Goal: Transaction & Acquisition: Purchase product/service

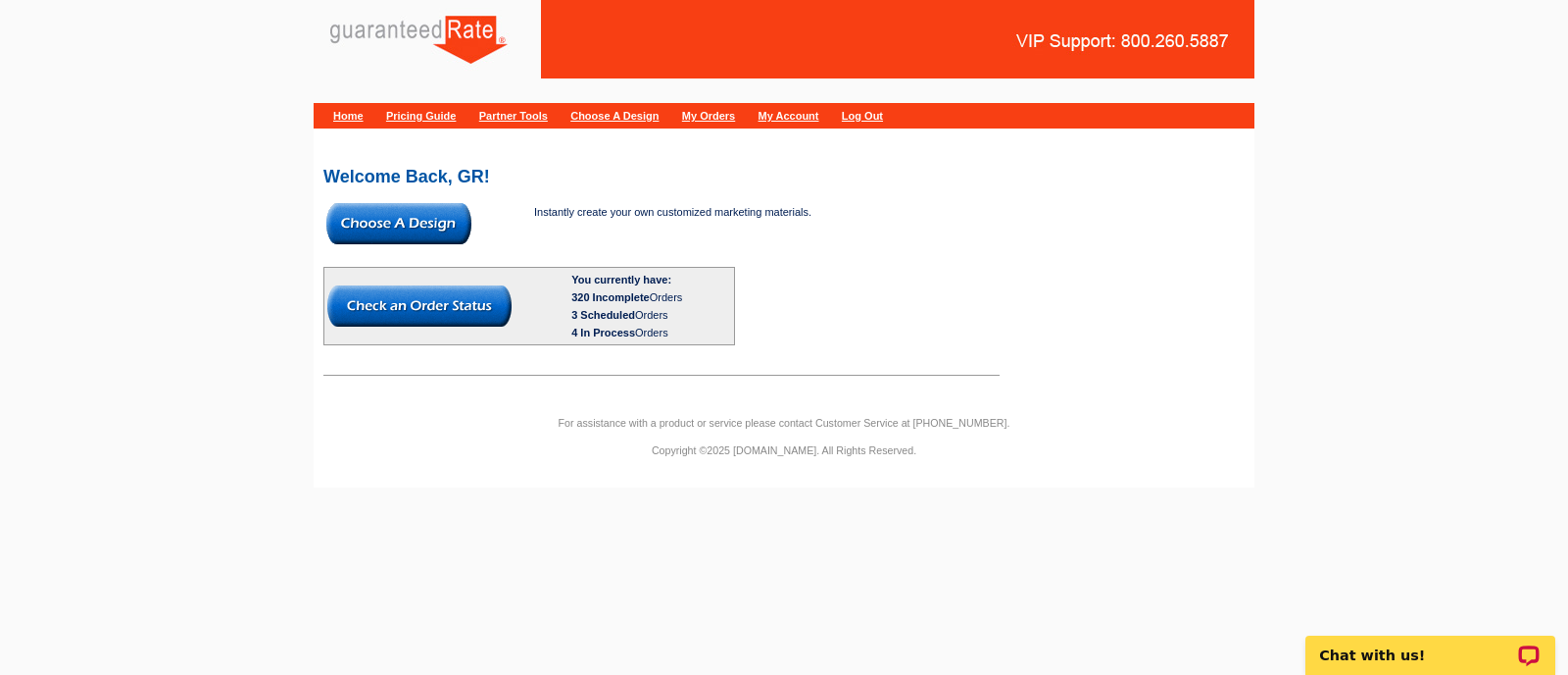
drag, startPoint x: 1168, startPoint y: 41, endPoint x: 1157, endPoint y: 39, distance: 11.2
click at [1168, 41] on link at bounding box center [784, 31] width 941 height 64
click at [394, 224] on img at bounding box center [399, 224] width 145 height 41
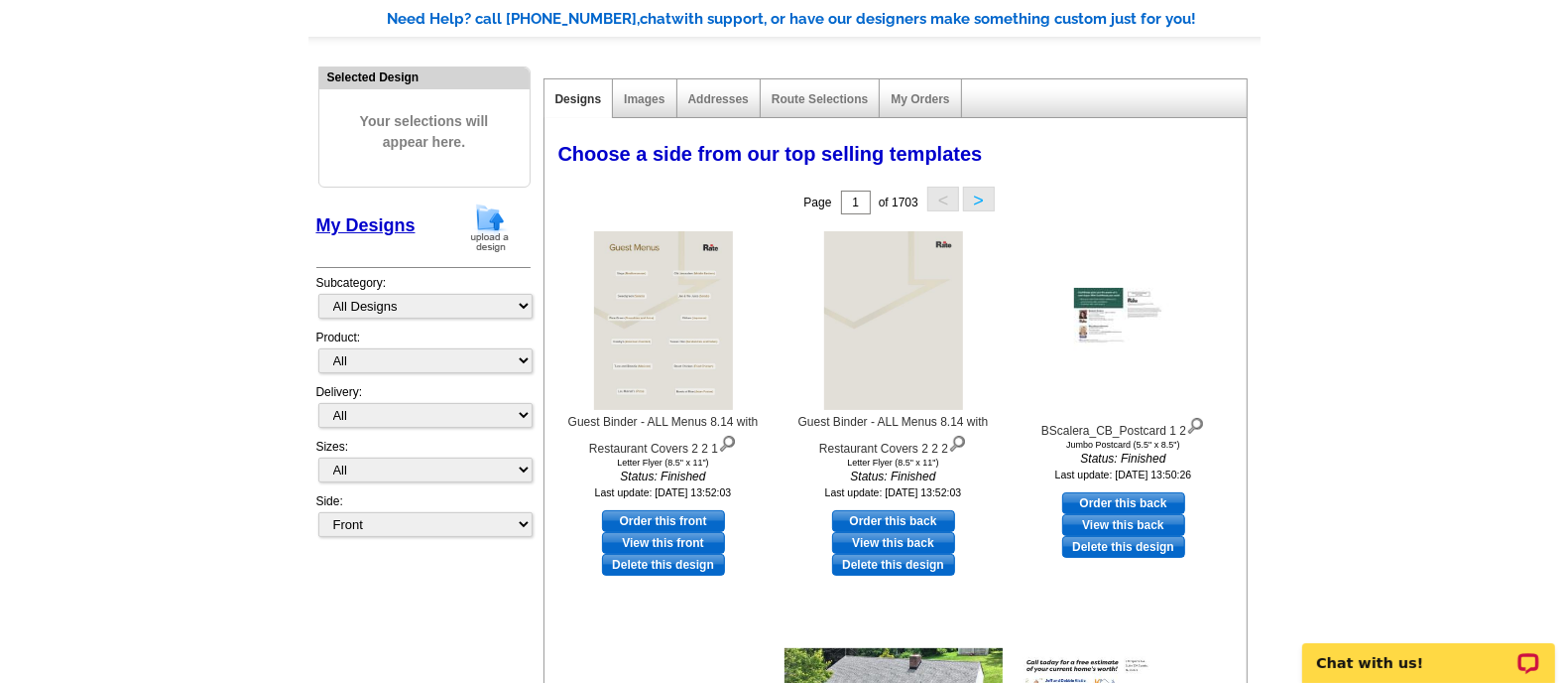
scroll to position [154, 0]
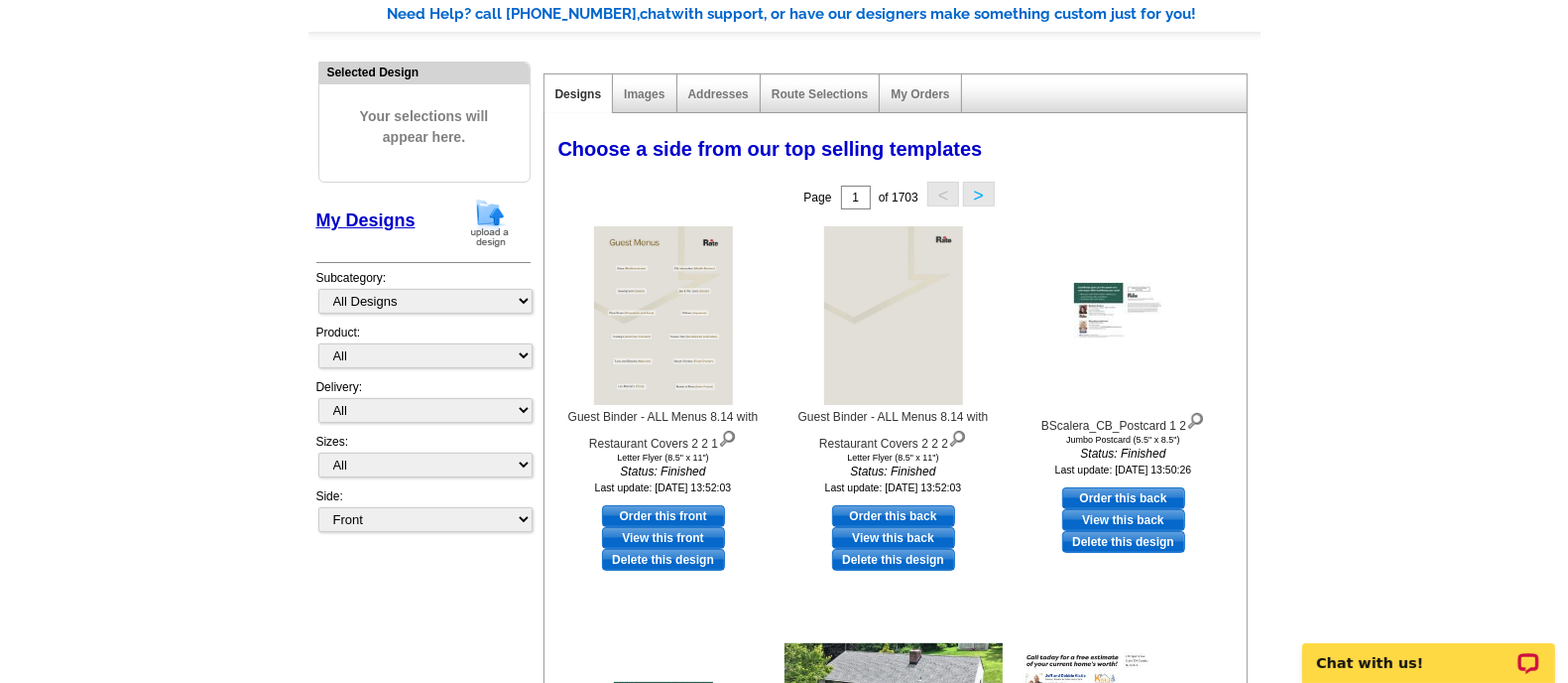
drag, startPoint x: 339, startPoint y: 354, endPoint x: 145, endPoint y: 176, distance: 263.3
click at [145, 176] on main "Need Help? call 800-260-5887, chat with support, or have our designers make som…" at bounding box center [784, 582] width 1568 height 1217
click at [498, 235] on img at bounding box center [490, 223] width 52 height 51
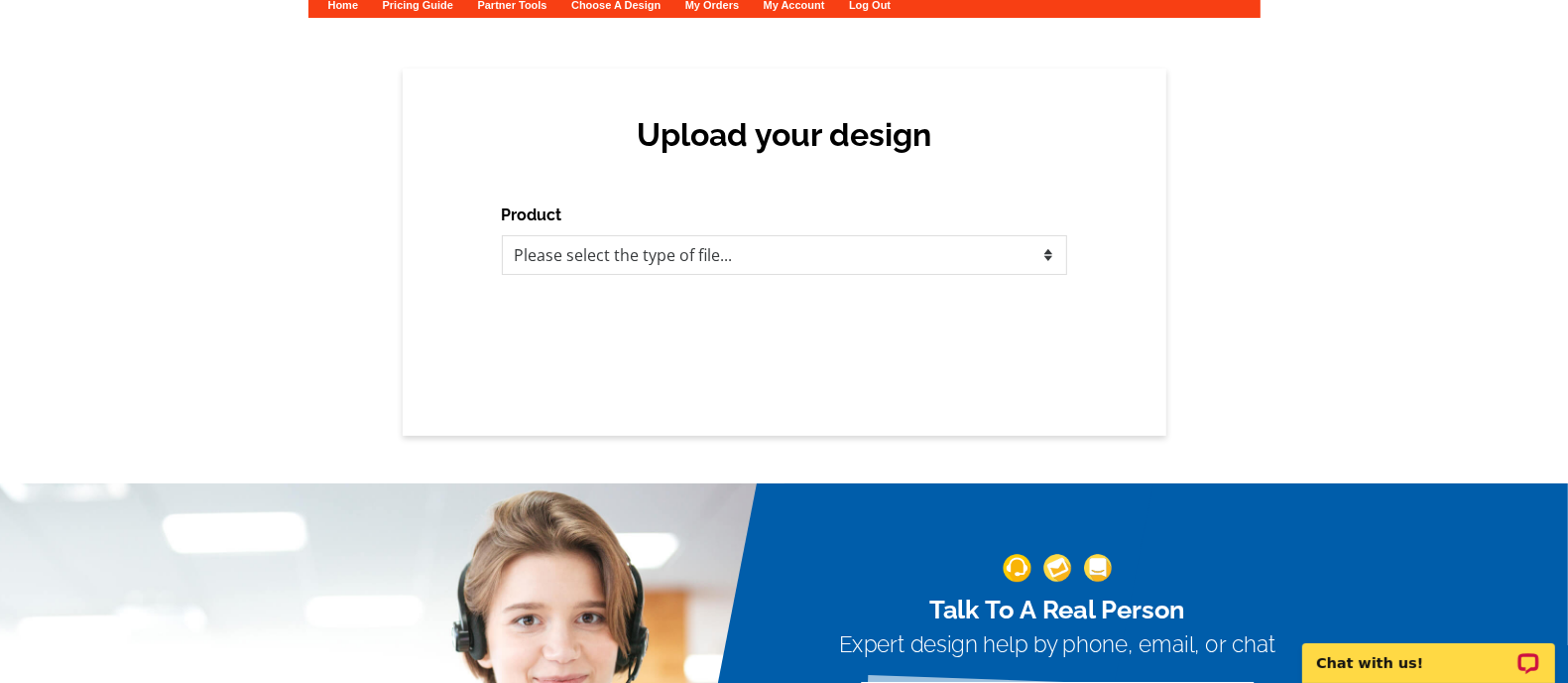
scroll to position [117, 0]
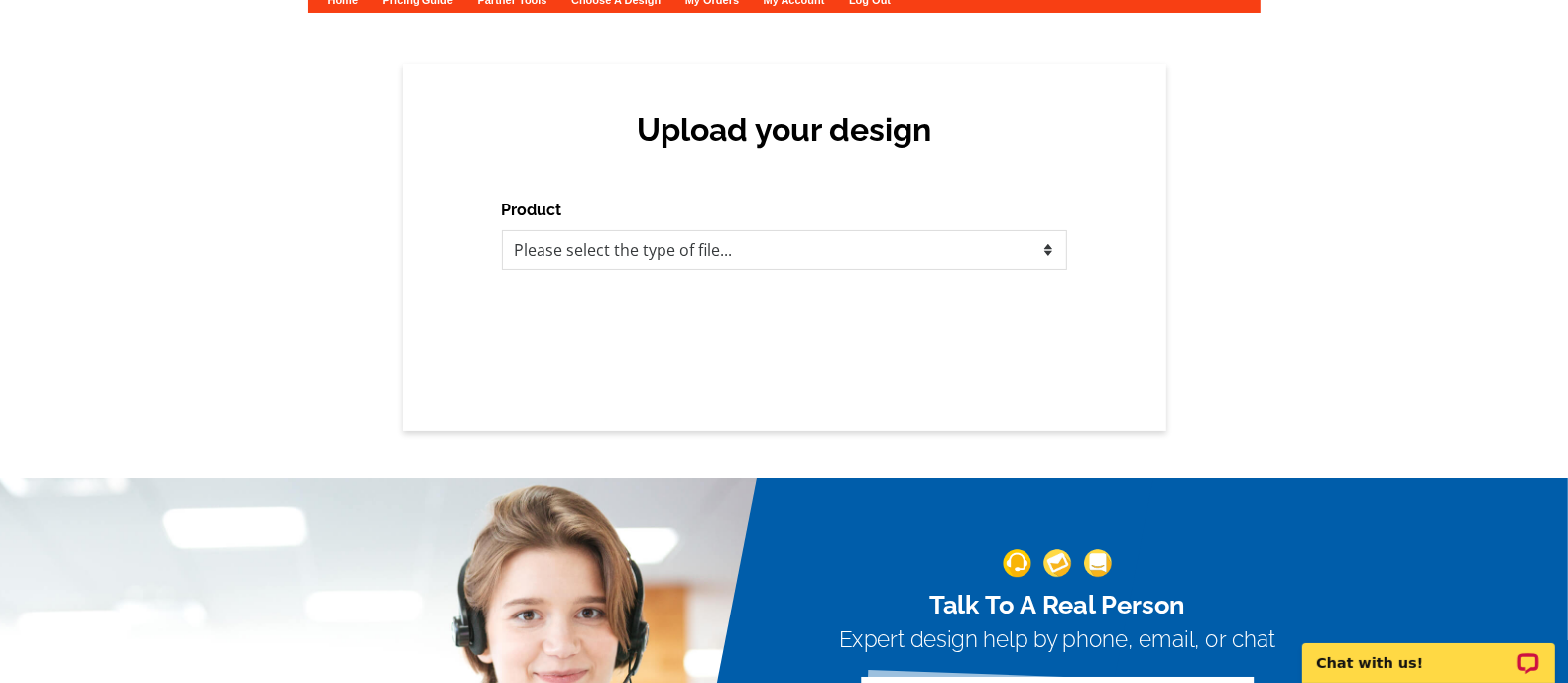
click at [548, 228] on div "Product Please select the type of file... Postcards Calendars Business Cards Le…" at bounding box center [784, 235] width 565 height 72
click at [575, 257] on select "Please select the type of file... Postcards Calendars Business Cards Letters an…" at bounding box center [784, 251] width 565 height 40
select select "3"
click at [502, 231] on select "Please select the type of file... Postcards Calendars Business Cards Letters an…" at bounding box center [784, 251] width 565 height 40
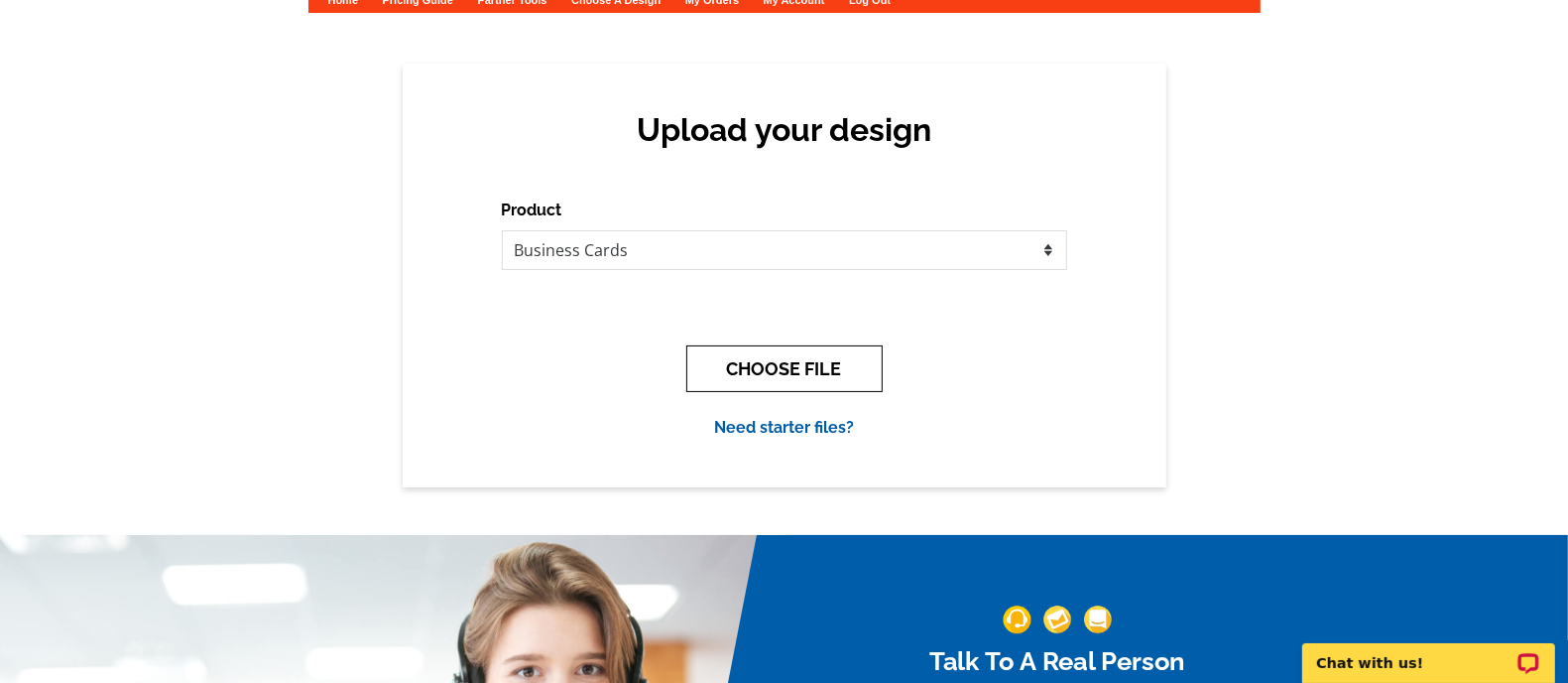
click at [757, 363] on button "CHOOSE FILE" at bounding box center [785, 368] width 197 height 47
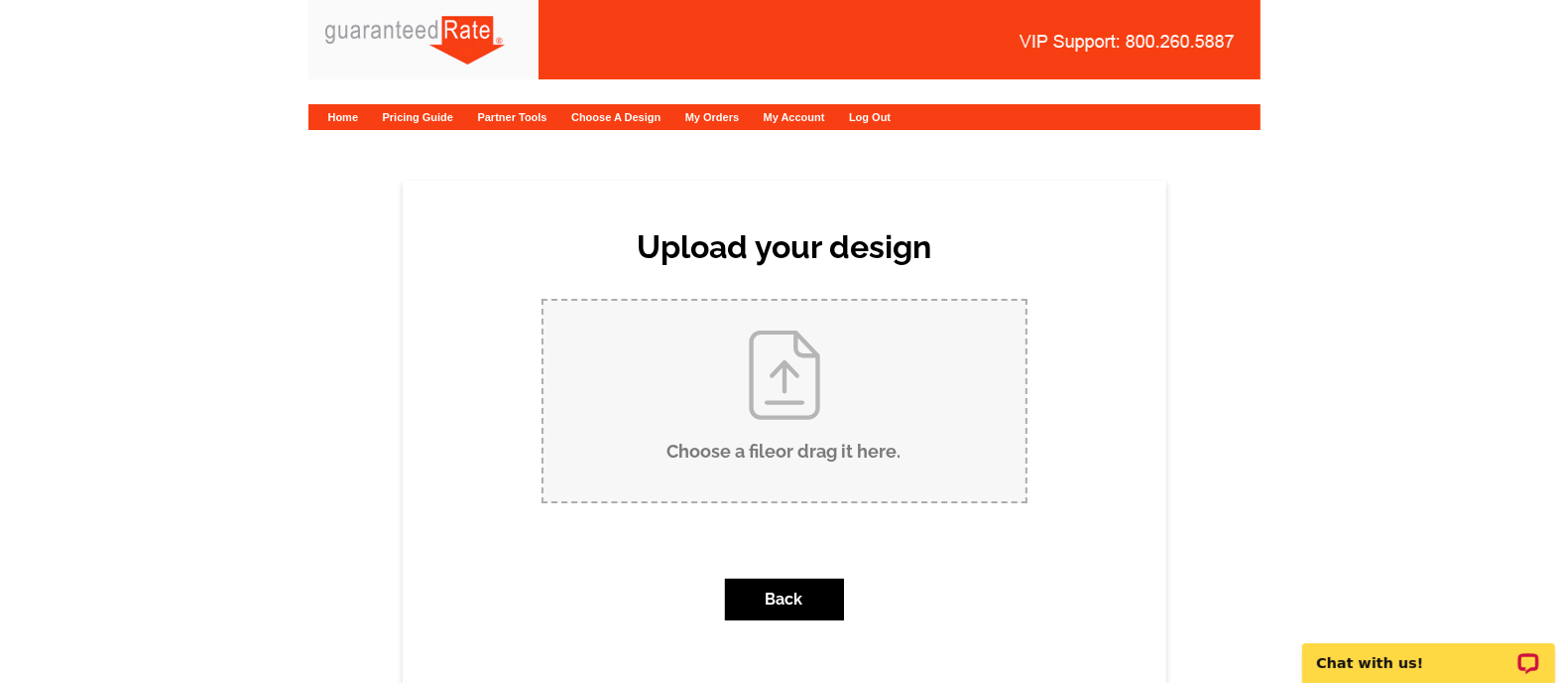
click at [757, 363] on input "Choose a file or drag it here ." at bounding box center [784, 401] width 482 height 201
type input "C:\fakepath\M. Andrade Contigo logo biz cards.pdf"
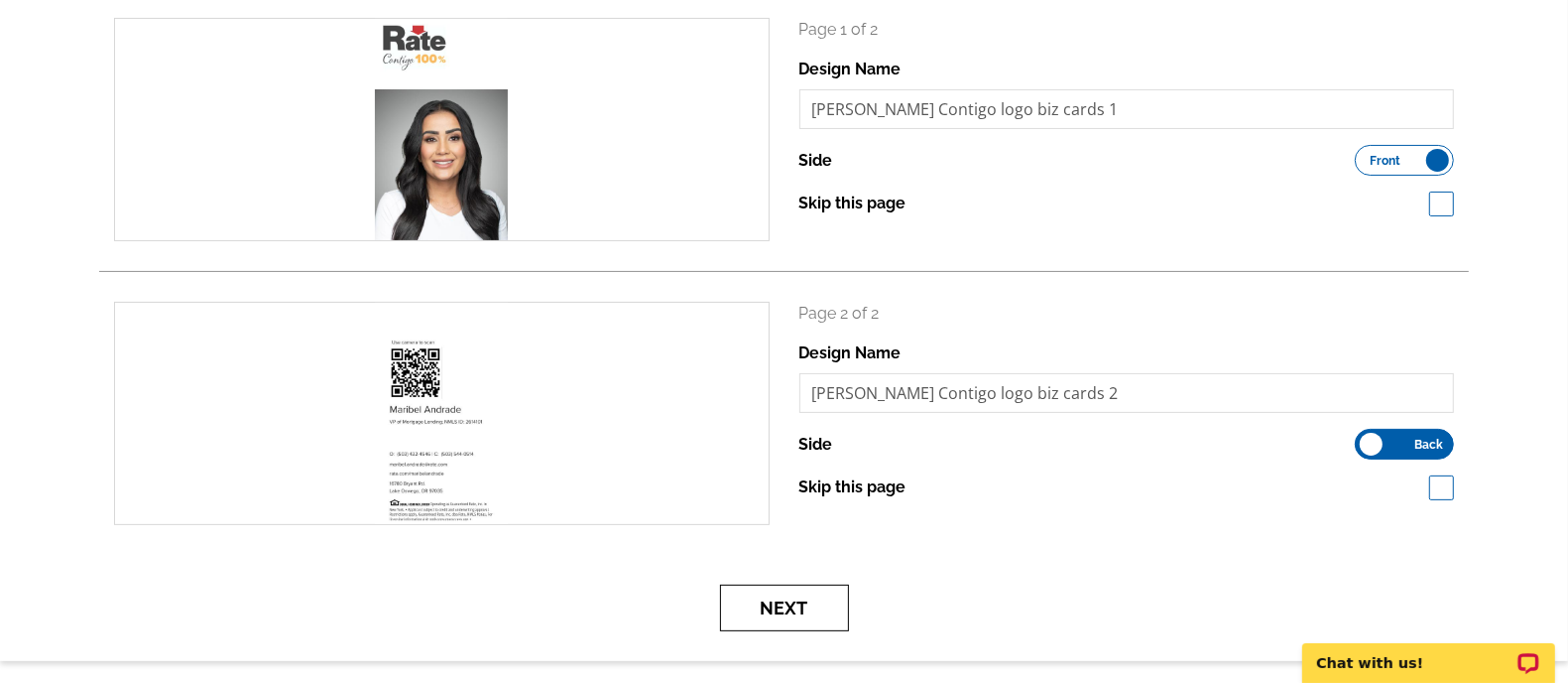
scroll to position [310, 0]
click at [781, 589] on button "Next" at bounding box center [785, 606] width 129 height 47
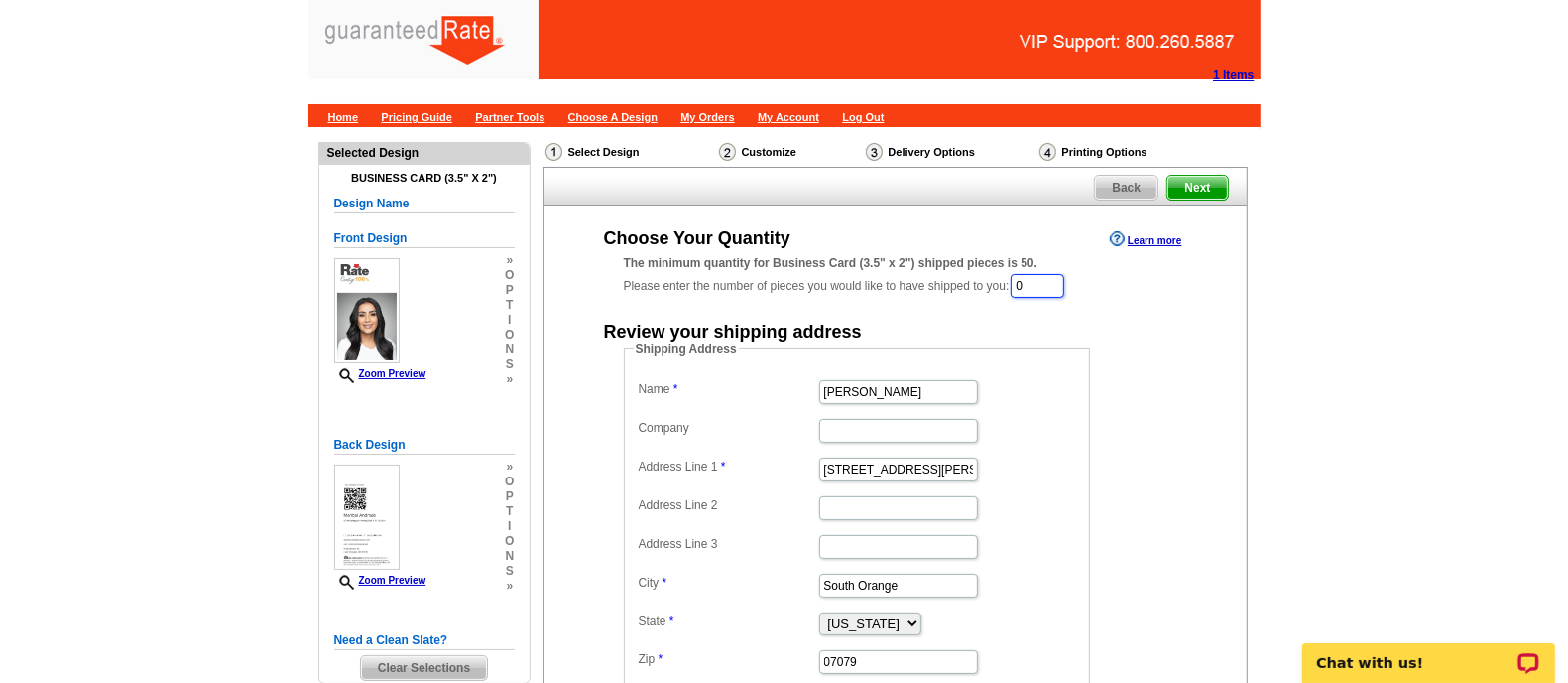
click at [1041, 284] on input "0" at bounding box center [1037, 285] width 54 height 24
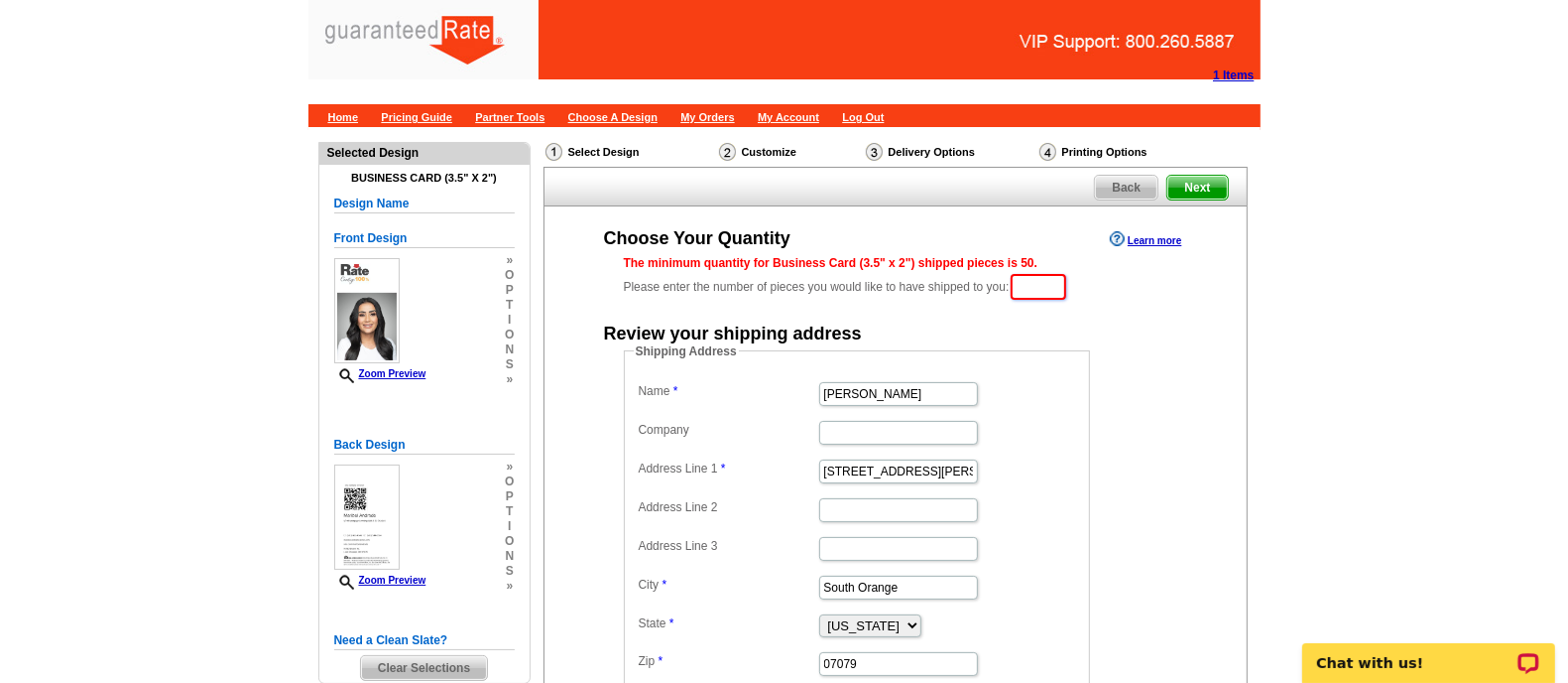
click at [1041, 284] on input "text" at bounding box center [1038, 286] width 56 height 26
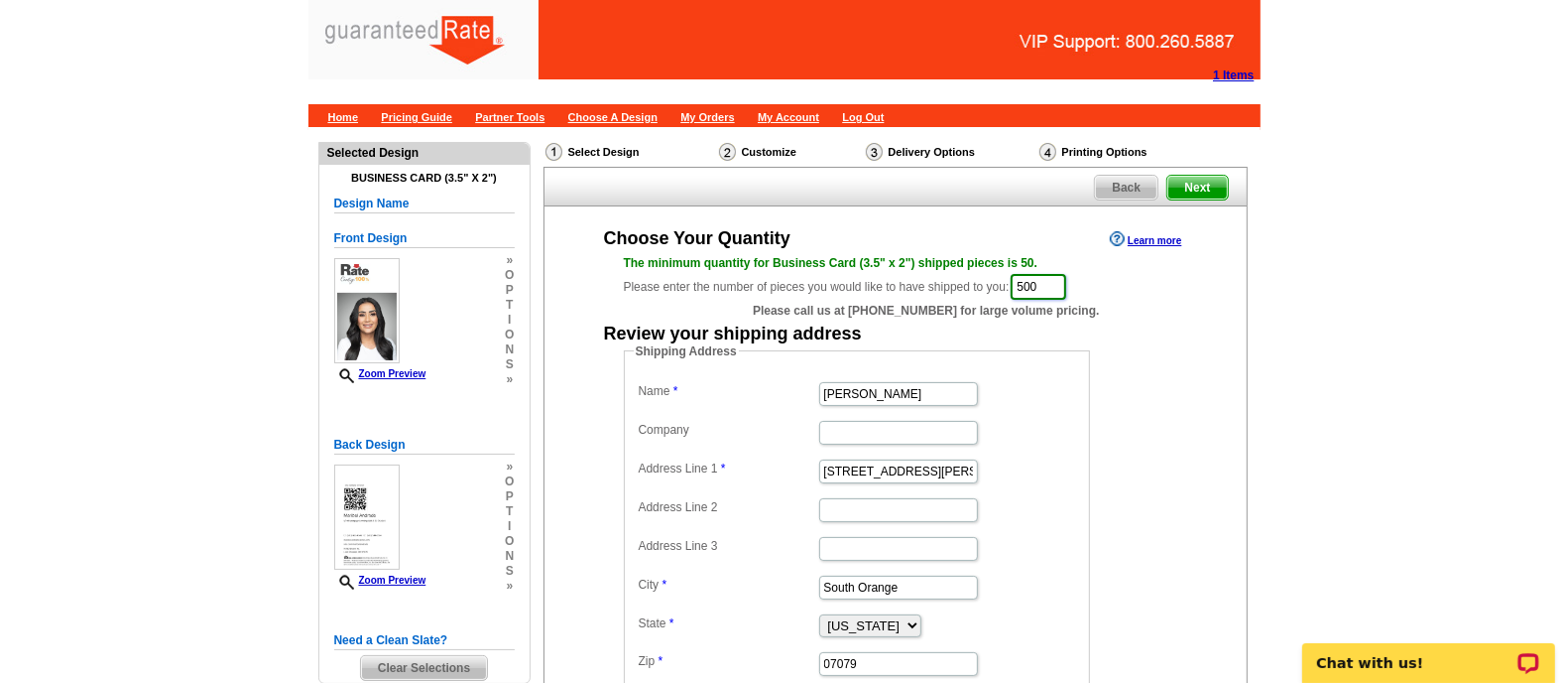
type input "500"
click at [885, 397] on input "Vanessa Pollock" at bounding box center [898, 394] width 159 height 24
type input "Maribel Andrade"
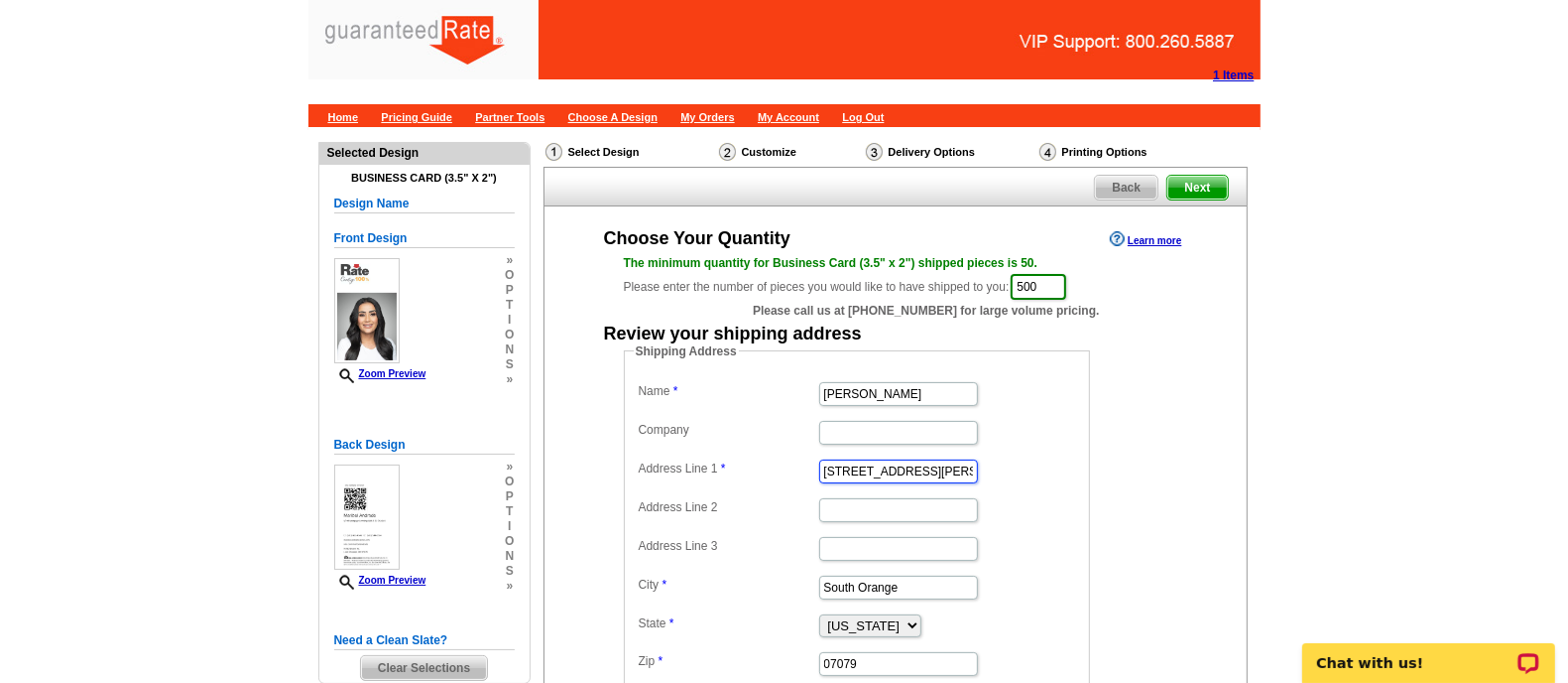
click at [884, 465] on input "350 Tillou Rd" at bounding box center [898, 471] width 159 height 24
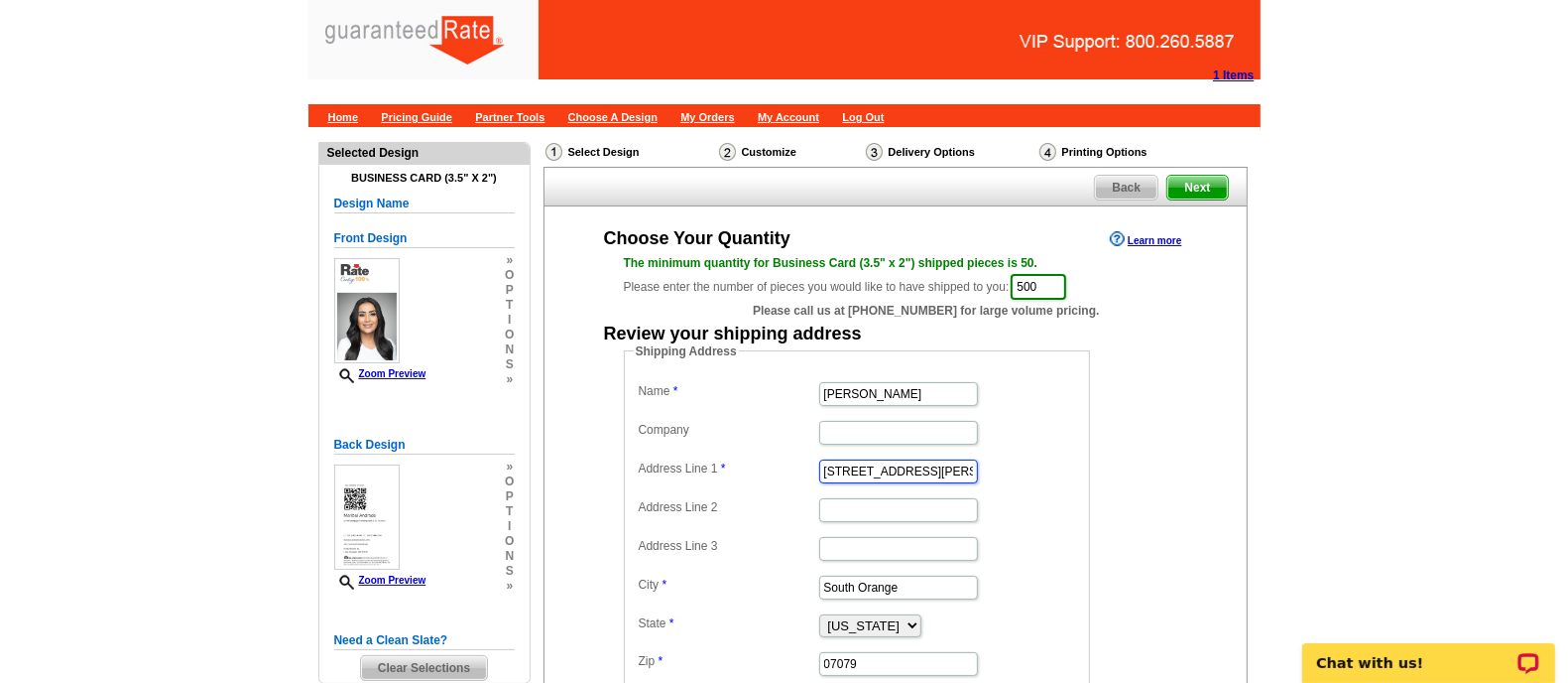
click at [884, 465] on input "350 Tillou Rd" at bounding box center [898, 471] width 159 height 24
paste input "8445 SW 195th Place Beaverton, OR 97007"
click at [922, 463] on input "8445 SW 195th Place Beaverton, OR 97007" at bounding box center [898, 471] width 159 height 24
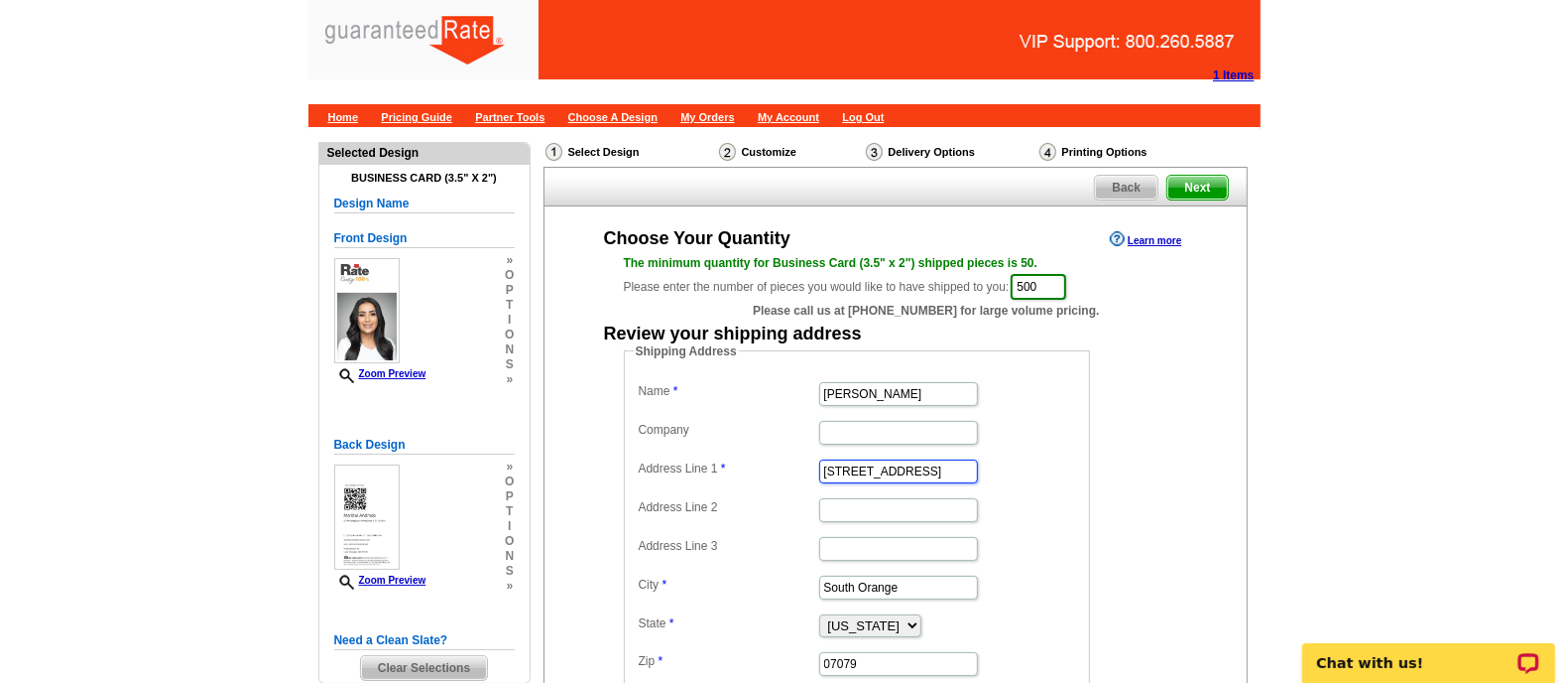
click at [922, 463] on input "8445 SW 195th Place Beaverton, OR 97007" at bounding box center [898, 471] width 159 height 24
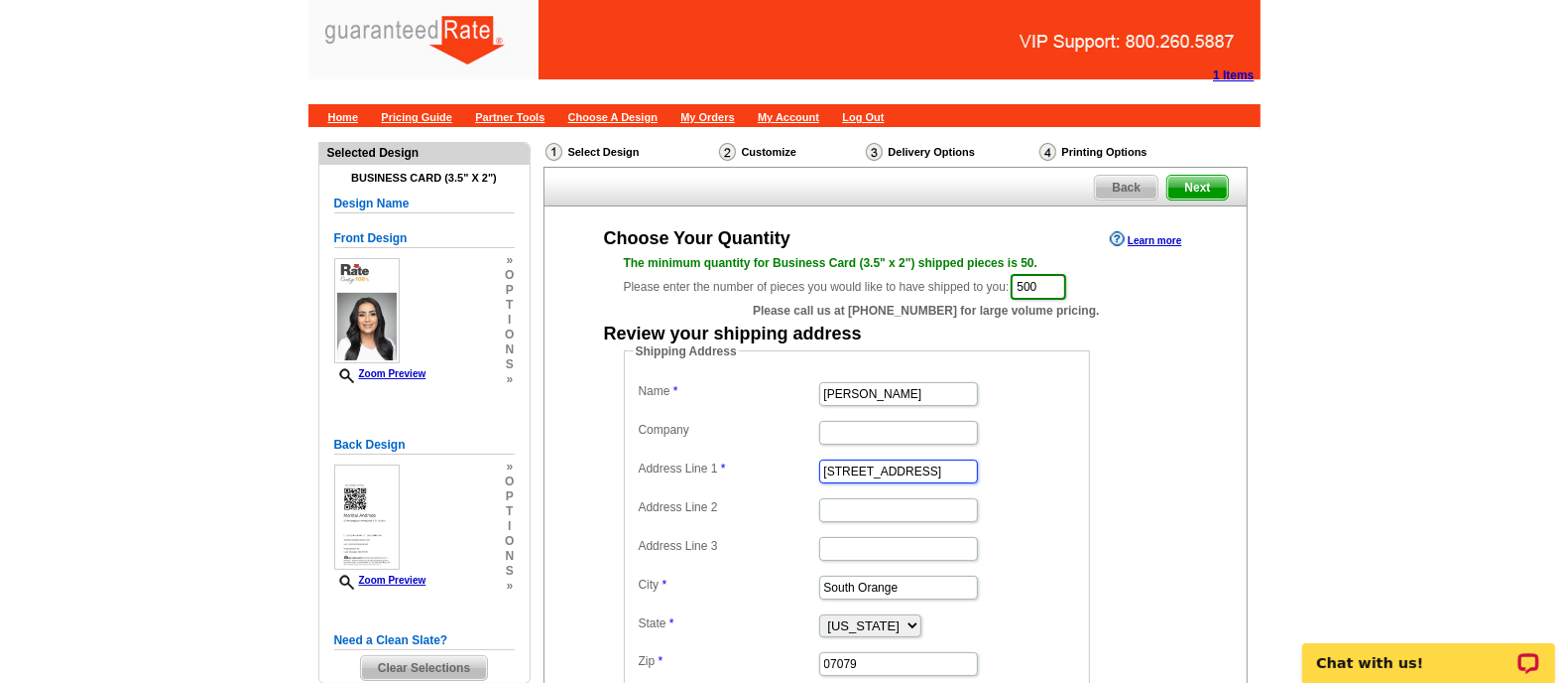
click at [922, 463] on input "8445 SW 195th Place Beaverton, OR 97007" at bounding box center [898, 471] width 159 height 24
click at [963, 467] on input "8445 SW 195th Place Beaverton, OR 97007" at bounding box center [898, 471] width 159 height 24
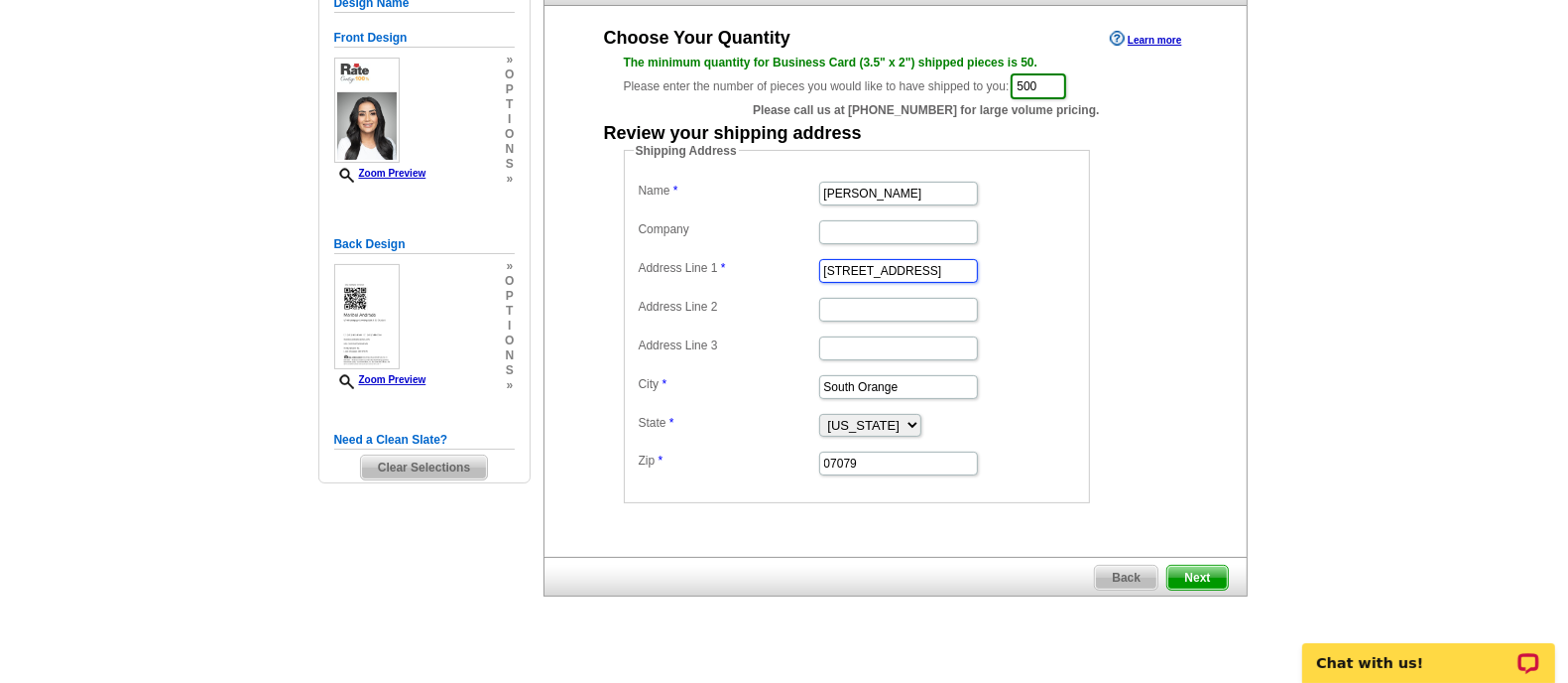
scroll to position [216, 0]
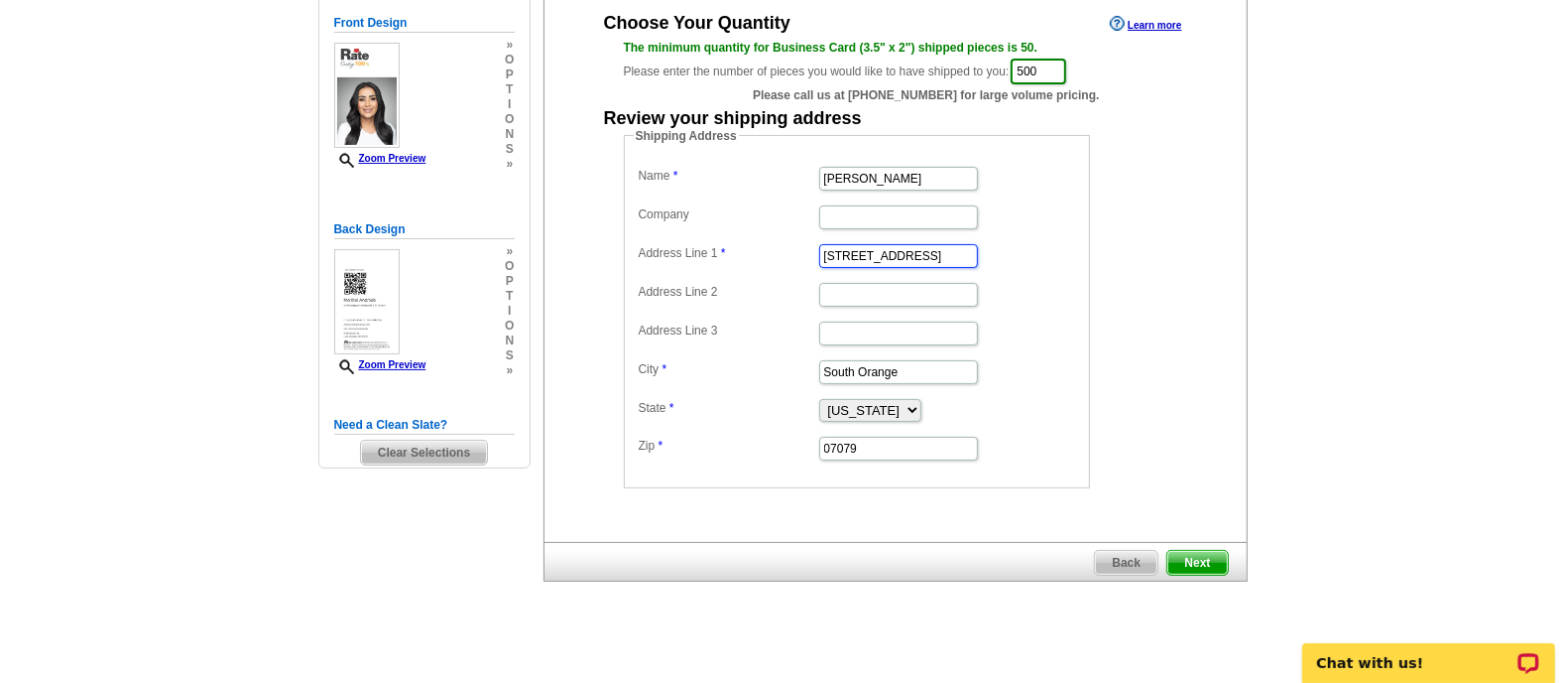
type input "8445 SW 195th Place Beaverton, OR"
drag, startPoint x: 925, startPoint y: 455, endPoint x: 909, endPoint y: 446, distance: 18.4
click at [909, 446] on dd "07079" at bounding box center [857, 446] width 446 height 31
click at [909, 446] on input "07079" at bounding box center [898, 448] width 159 height 24
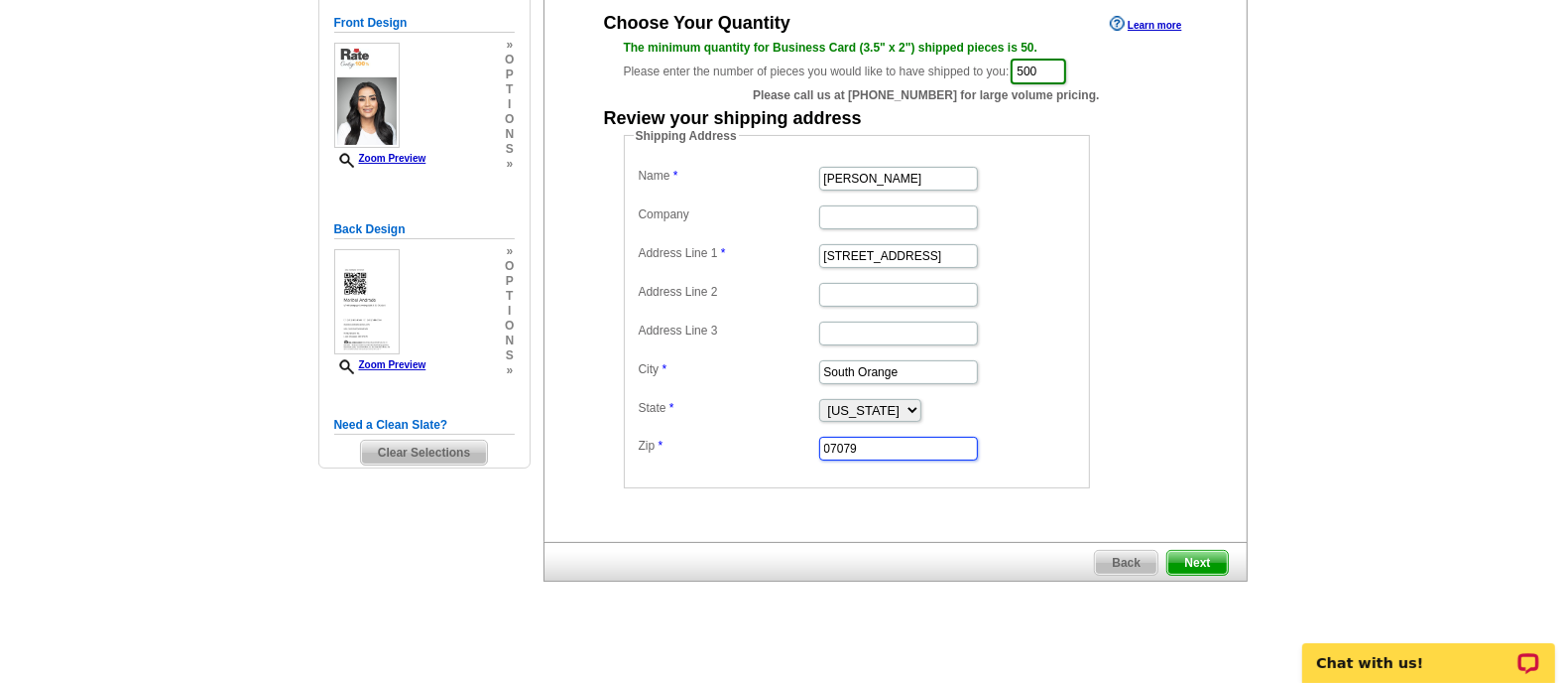
click at [909, 446] on input "07079" at bounding box center [898, 448] width 159 height 24
paste input "97007"
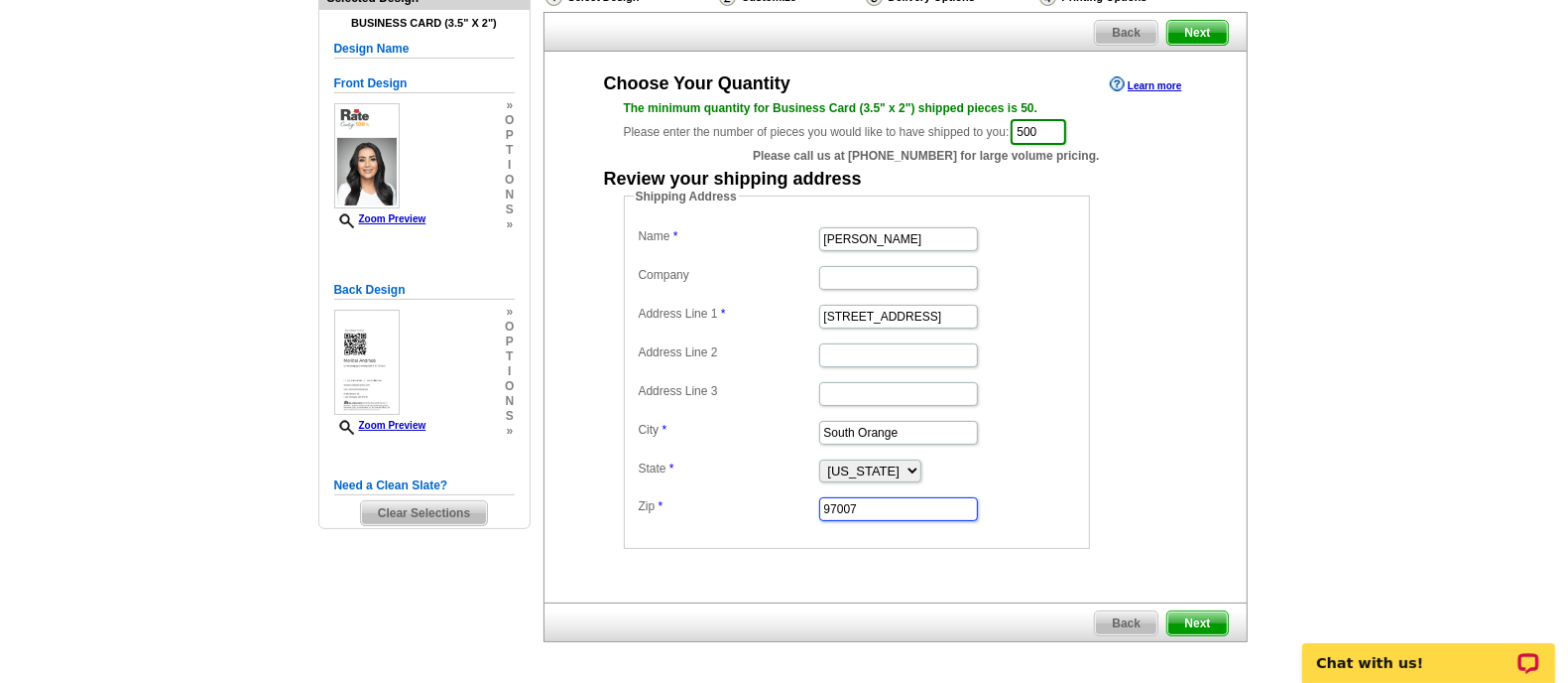
scroll to position [0, 59]
type input "97007"
click at [947, 312] on input "8445 SW 195th Place Beaverton, OR" at bounding box center [898, 316] width 159 height 24
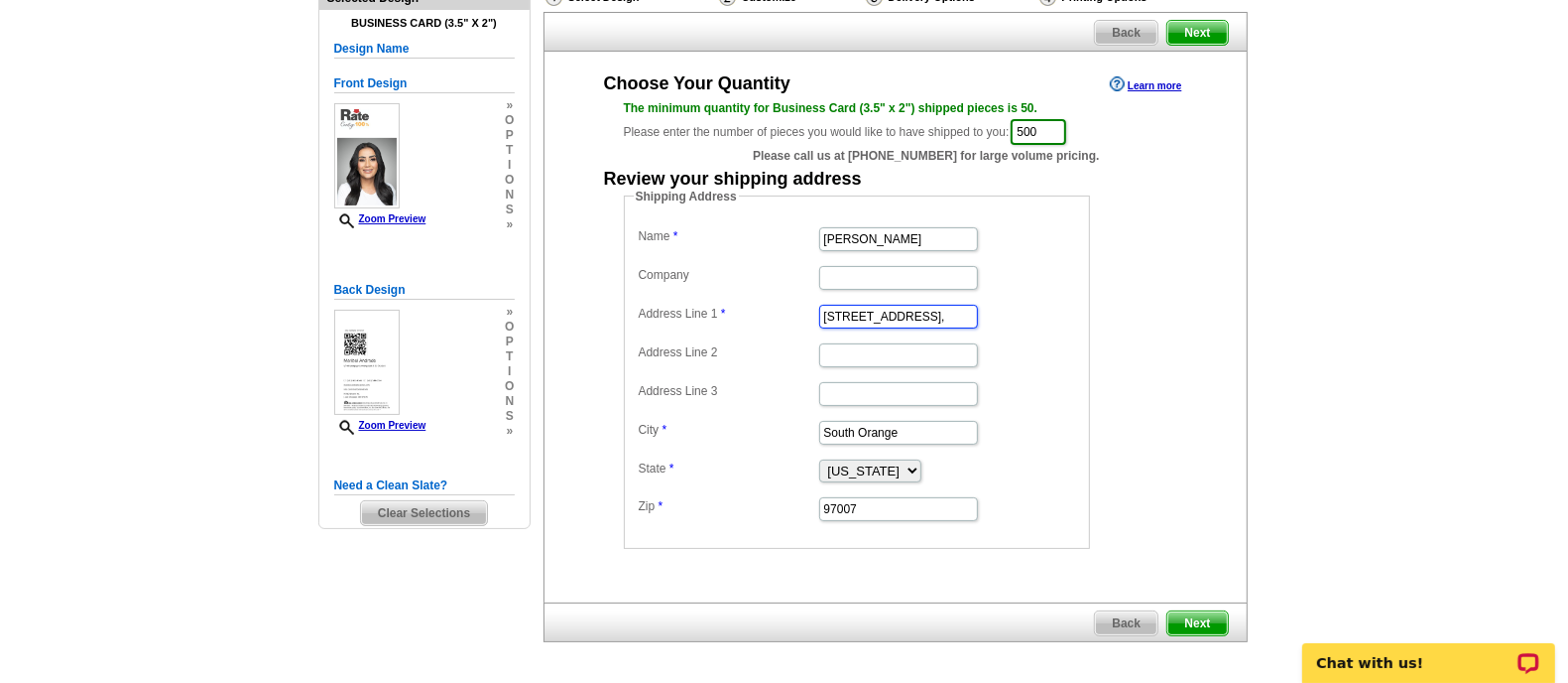
type input "8445 SW 195th Place Beaverton,"
click at [894, 462] on select "Alabama Alaska Arizona Arkansas California Colorado Connecticut District of Col…" at bounding box center [869, 470] width 102 height 23
select select "OR"
click at [819, 459] on select "Alabama Alaska Arizona Arkansas California Colorado Connecticut District of Col…" at bounding box center [869, 470] width 102 height 23
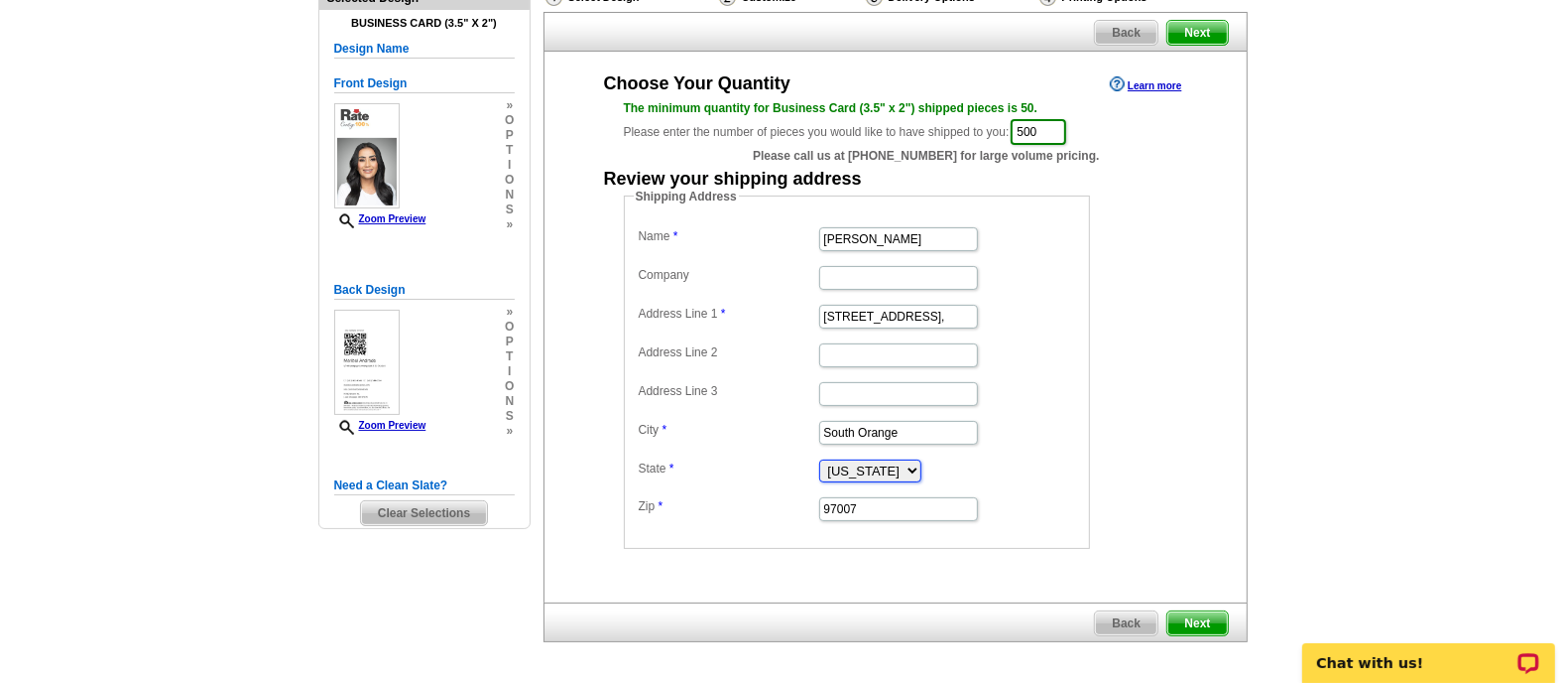
scroll to position [0, 41]
click at [914, 311] on input "8445 SW 195th Place Beaverton," at bounding box center [898, 316] width 159 height 24
type input "8445 SW 195th Place ,"
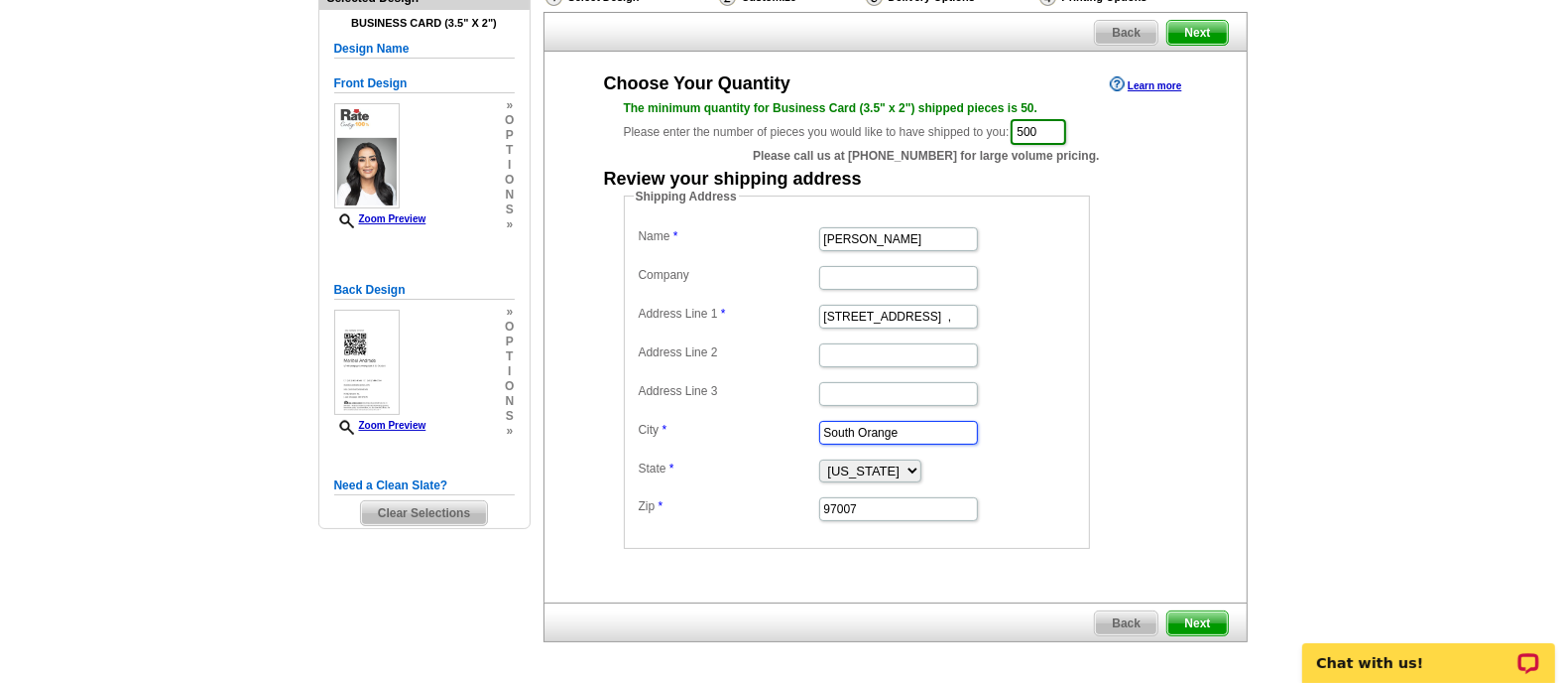
click at [876, 433] on input "South Orange" at bounding box center [898, 432] width 159 height 24
paste input "Beaverton"
type input "Beaverton"
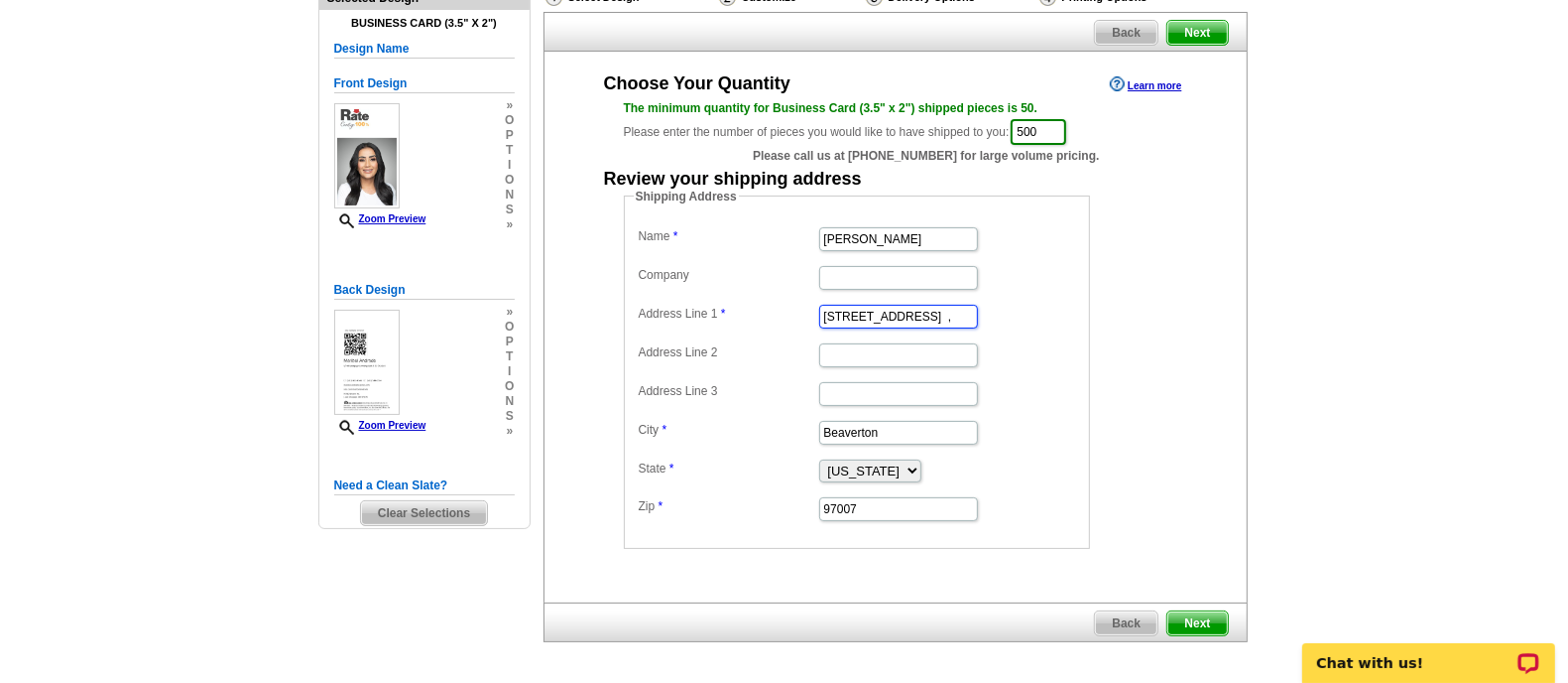
click at [969, 308] on input "8445 SW 195th Place ," at bounding box center [898, 316] width 159 height 24
type input "[STREET_ADDRESS]"
click at [1280, 222] on main "Need Help? call 800-260-5887, chat with support, or have our designers make som…" at bounding box center [784, 359] width 1568 height 773
click at [1213, 612] on span "Next" at bounding box center [1197, 623] width 60 height 24
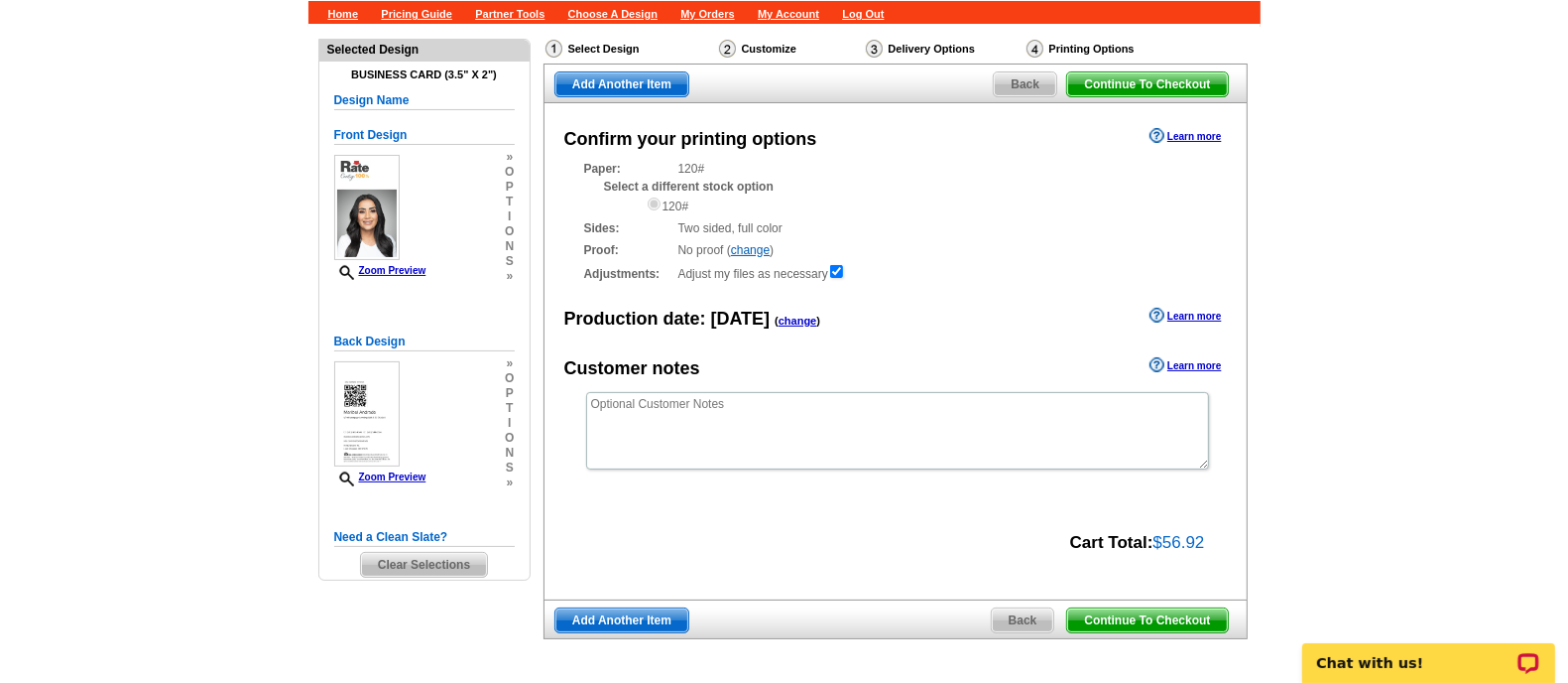
click at [632, 83] on span "Add Another Item" at bounding box center [622, 85] width 133 height 24
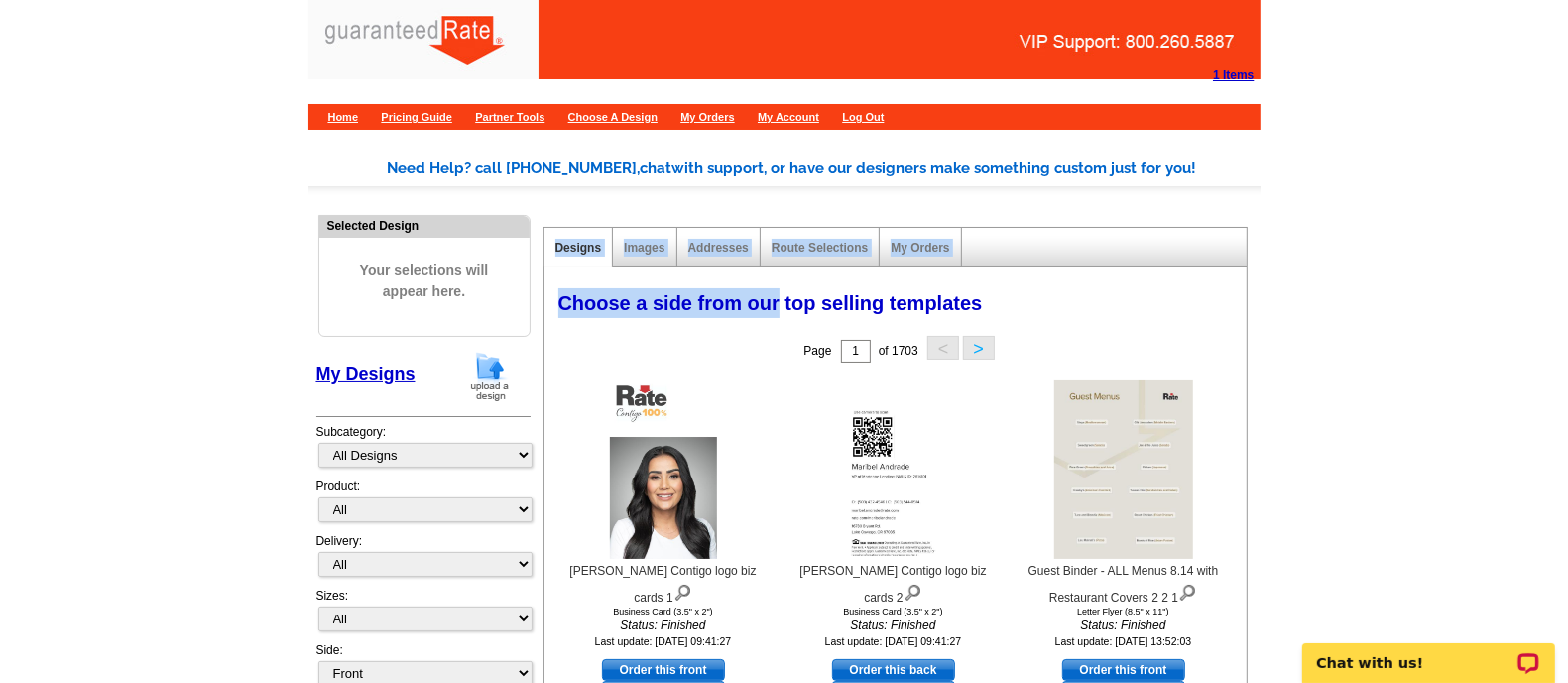
drag, startPoint x: 746, startPoint y: 226, endPoint x: 779, endPoint y: 286, distance: 68.5
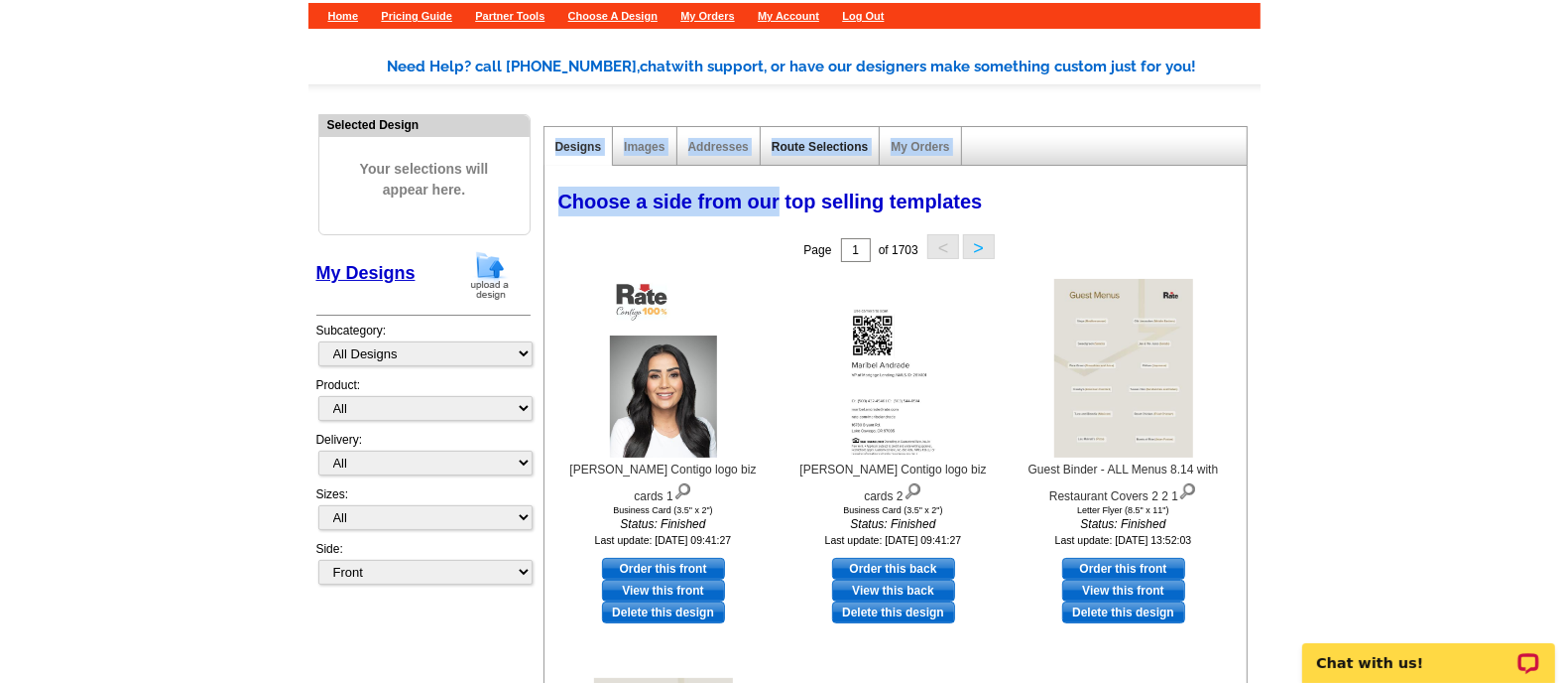
scroll to position [102, 0]
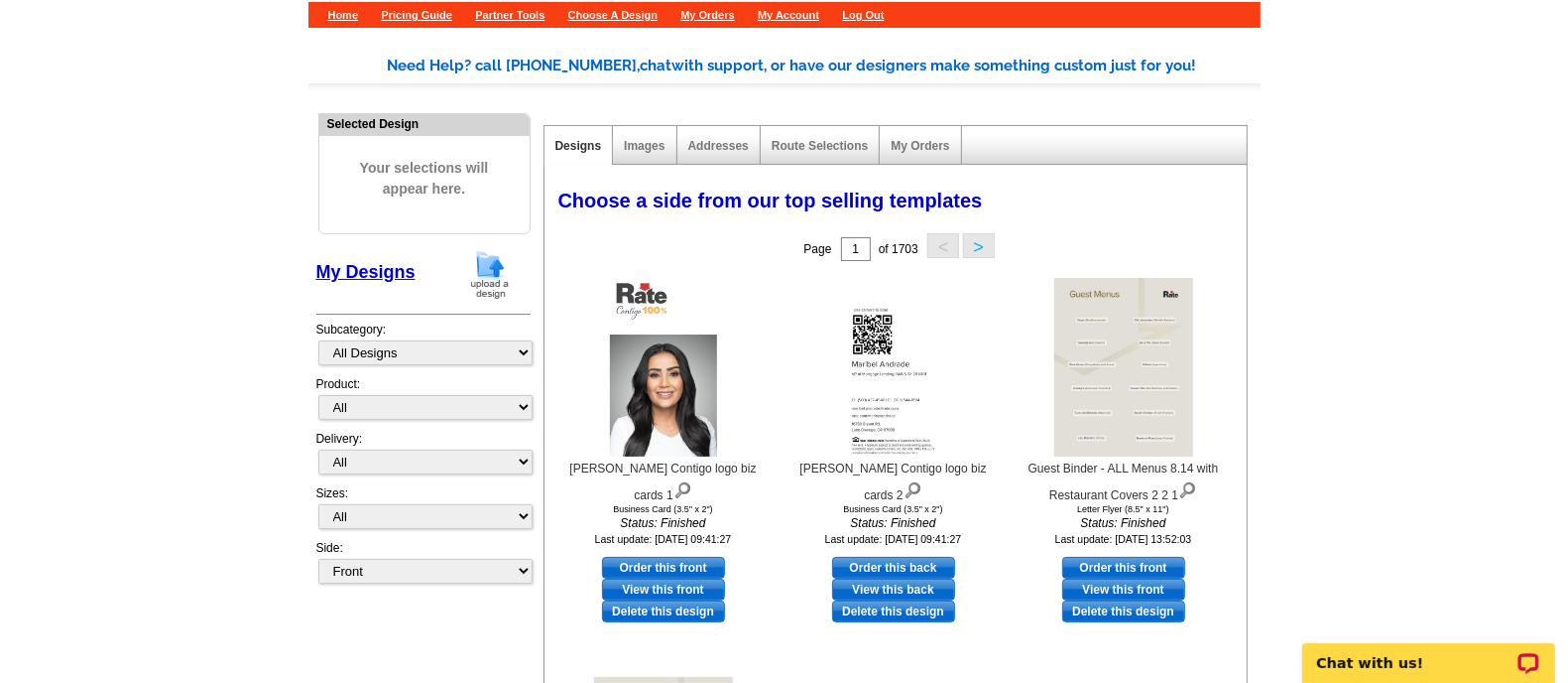
click at [1138, 154] on div "Designs Images Addresses Route Selections My Orders" at bounding box center [895, 145] width 705 height 40
click at [510, 267] on img at bounding box center [490, 274] width 52 height 51
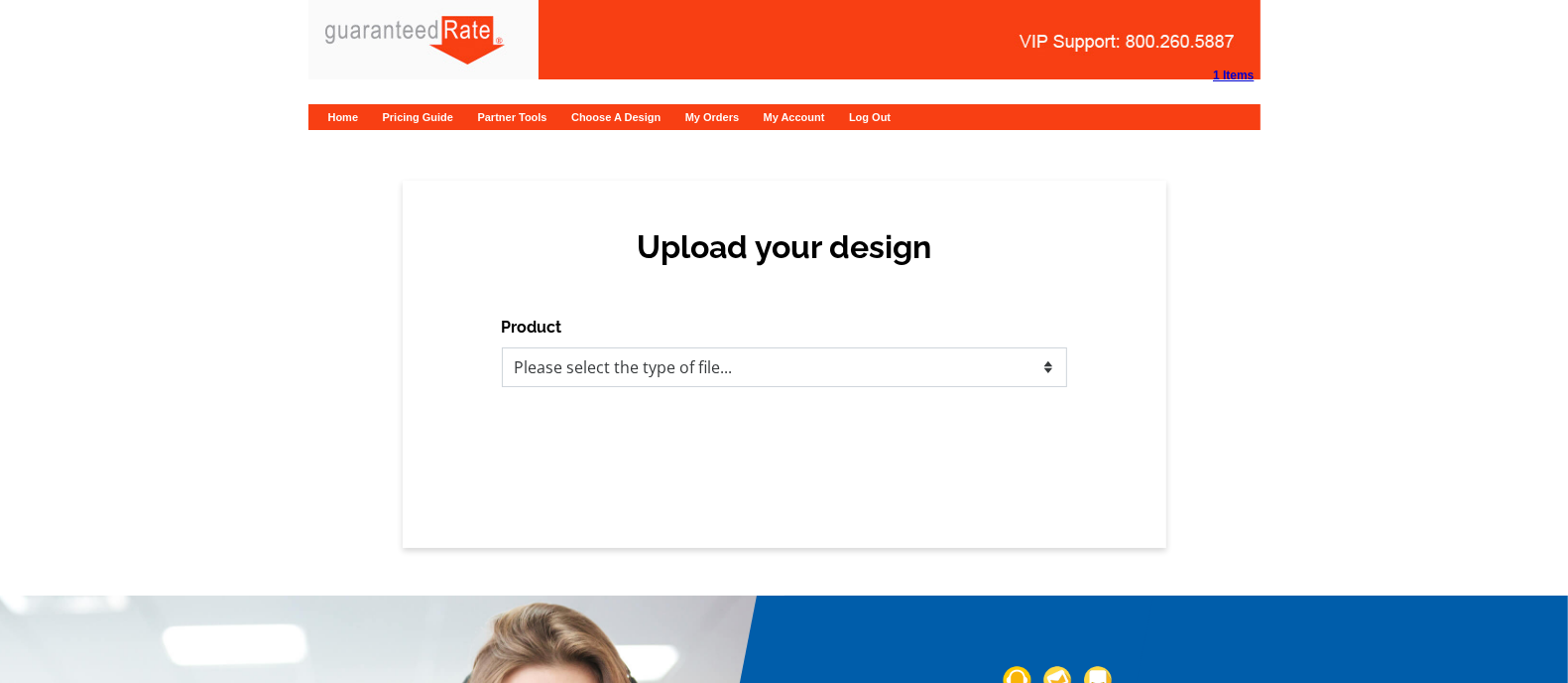
click at [740, 373] on select "Please select the type of file... Postcards Calendars Business Cards Letters an…" at bounding box center [784, 367] width 565 height 40
select select "3"
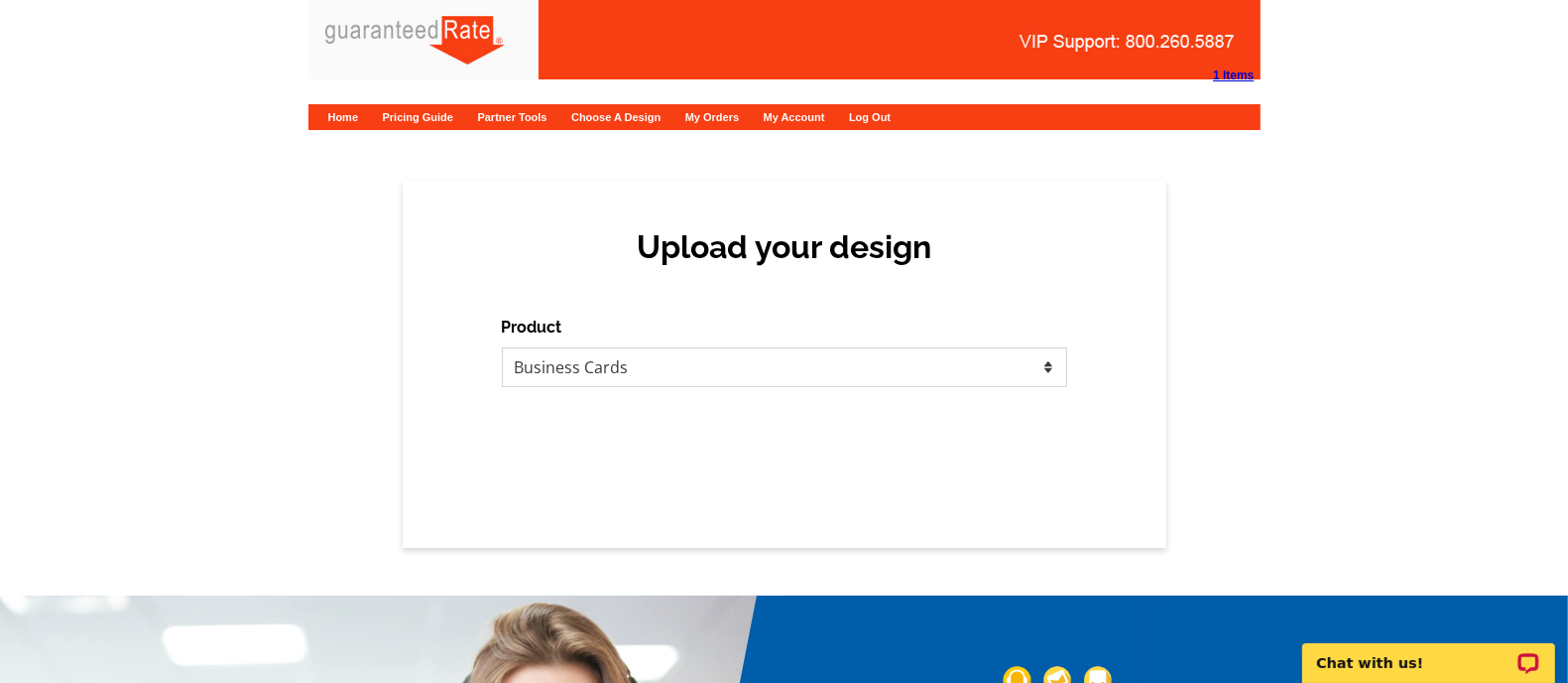
click at [502, 347] on select "Please select the type of file... Postcards Calendars Business Cards Letters an…" at bounding box center [784, 367] width 565 height 40
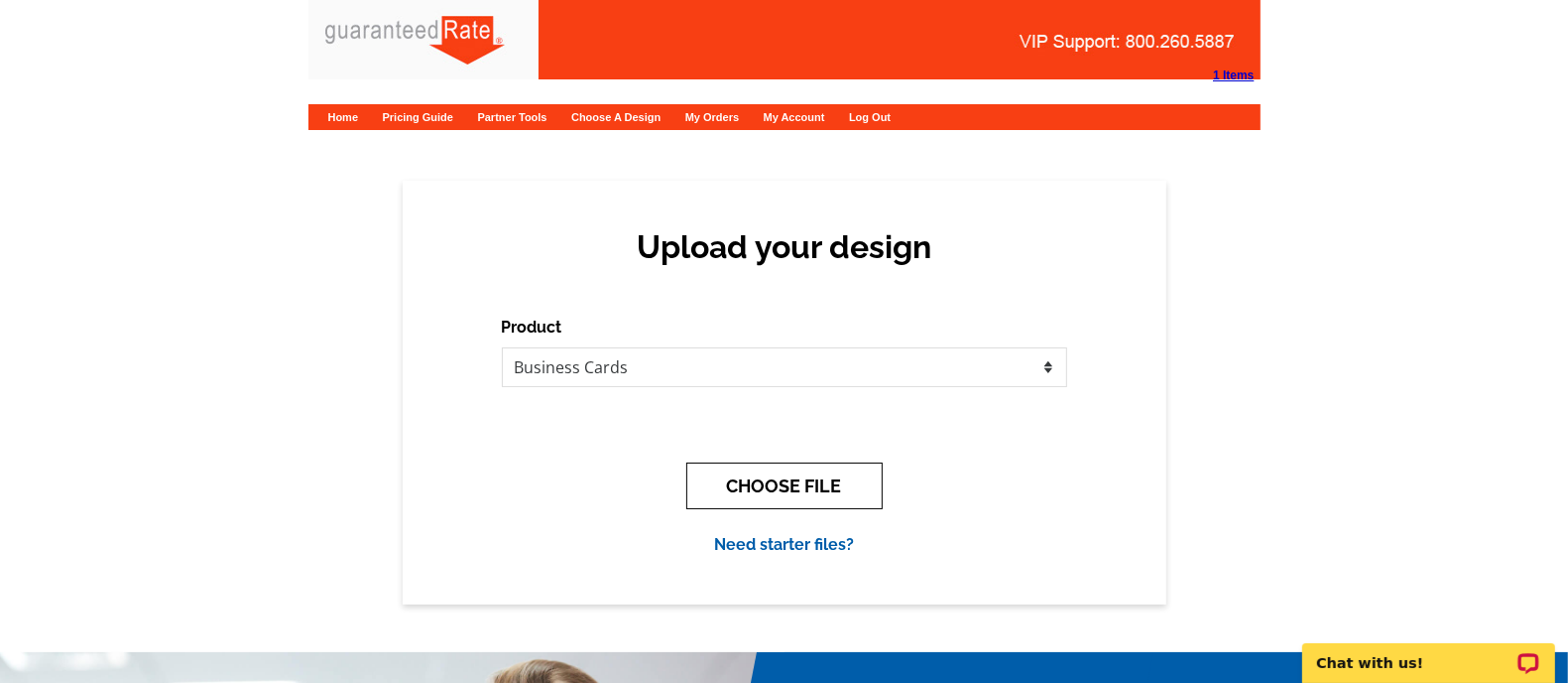
click at [798, 495] on button "CHOOSE FILE" at bounding box center [785, 485] width 197 height 47
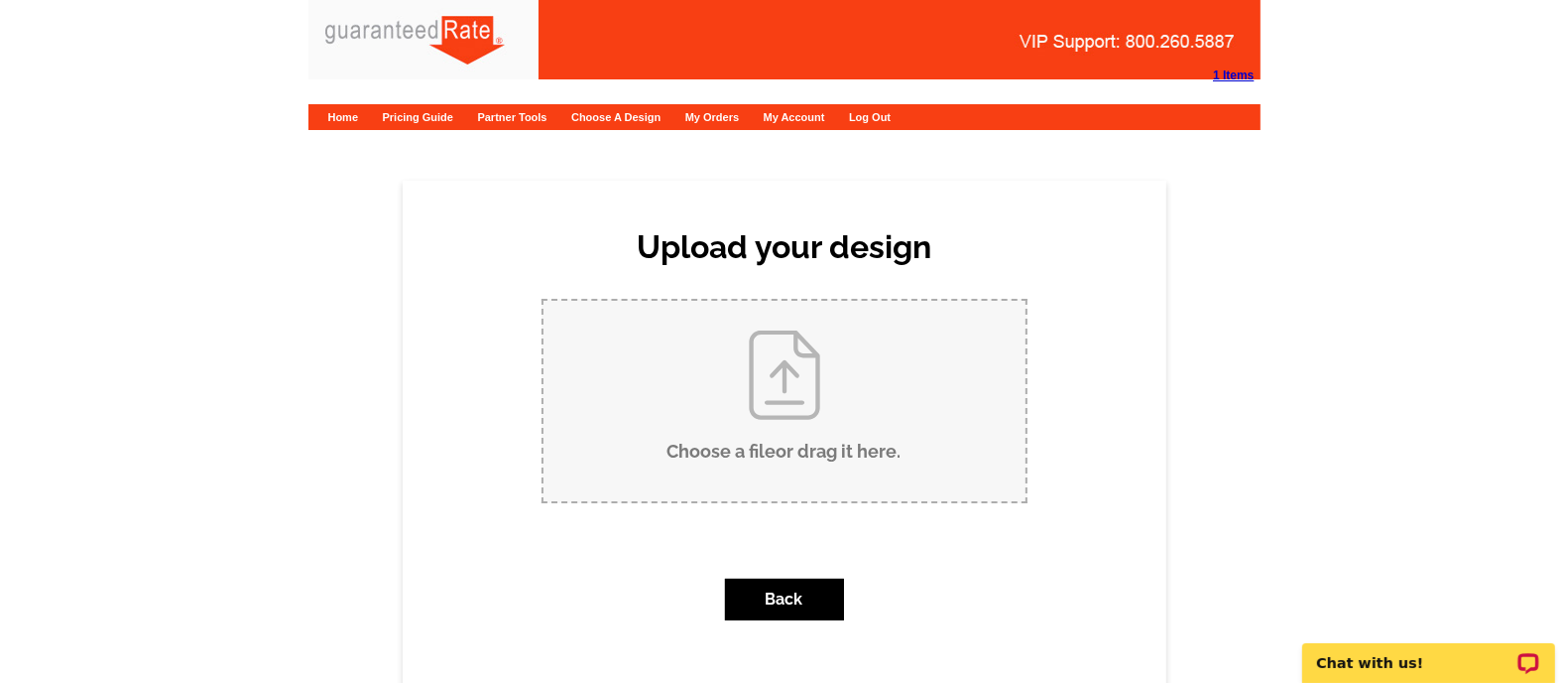
click at [847, 439] on input "Choose a file or drag it here ." at bounding box center [784, 401] width 482 height 201
type input "C:\fakepath\M.Andrade alternative business card.pdf"
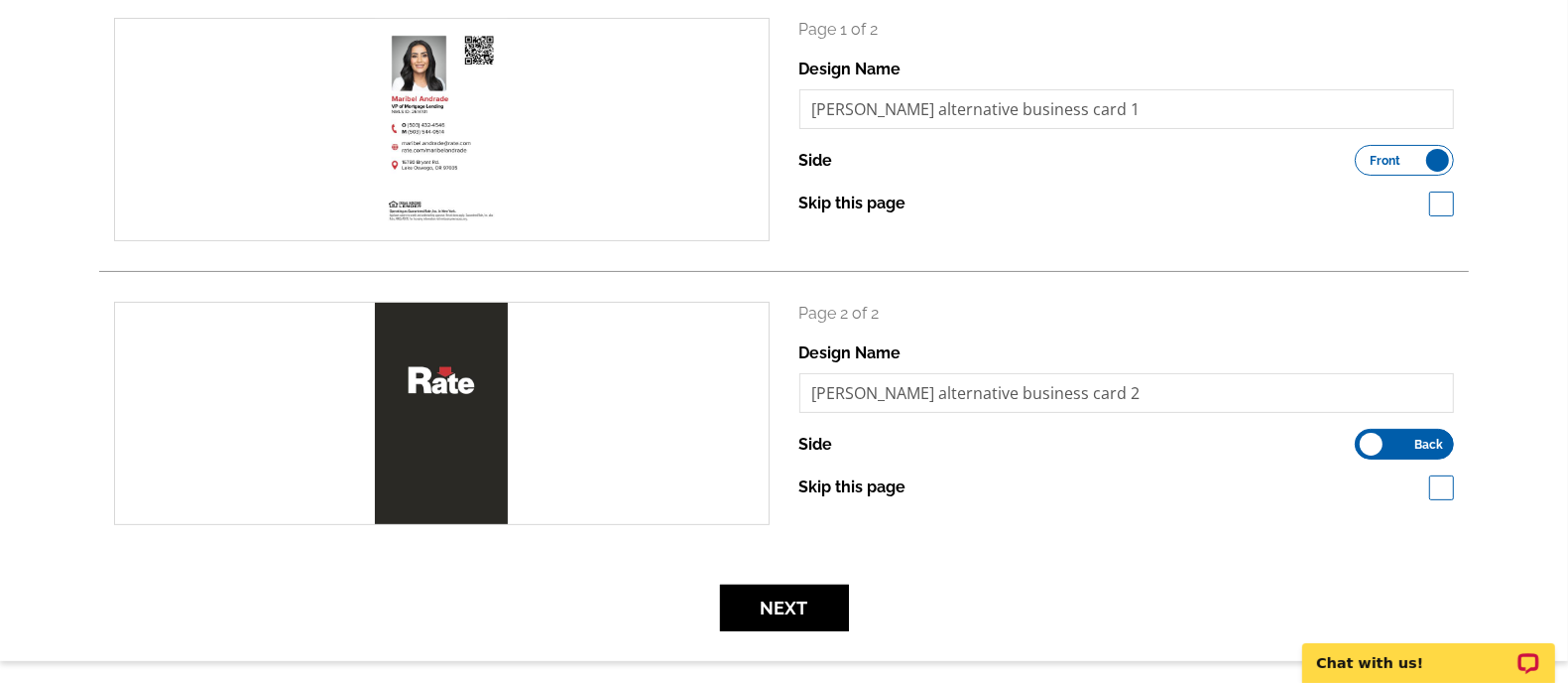
scroll to position [310, 0]
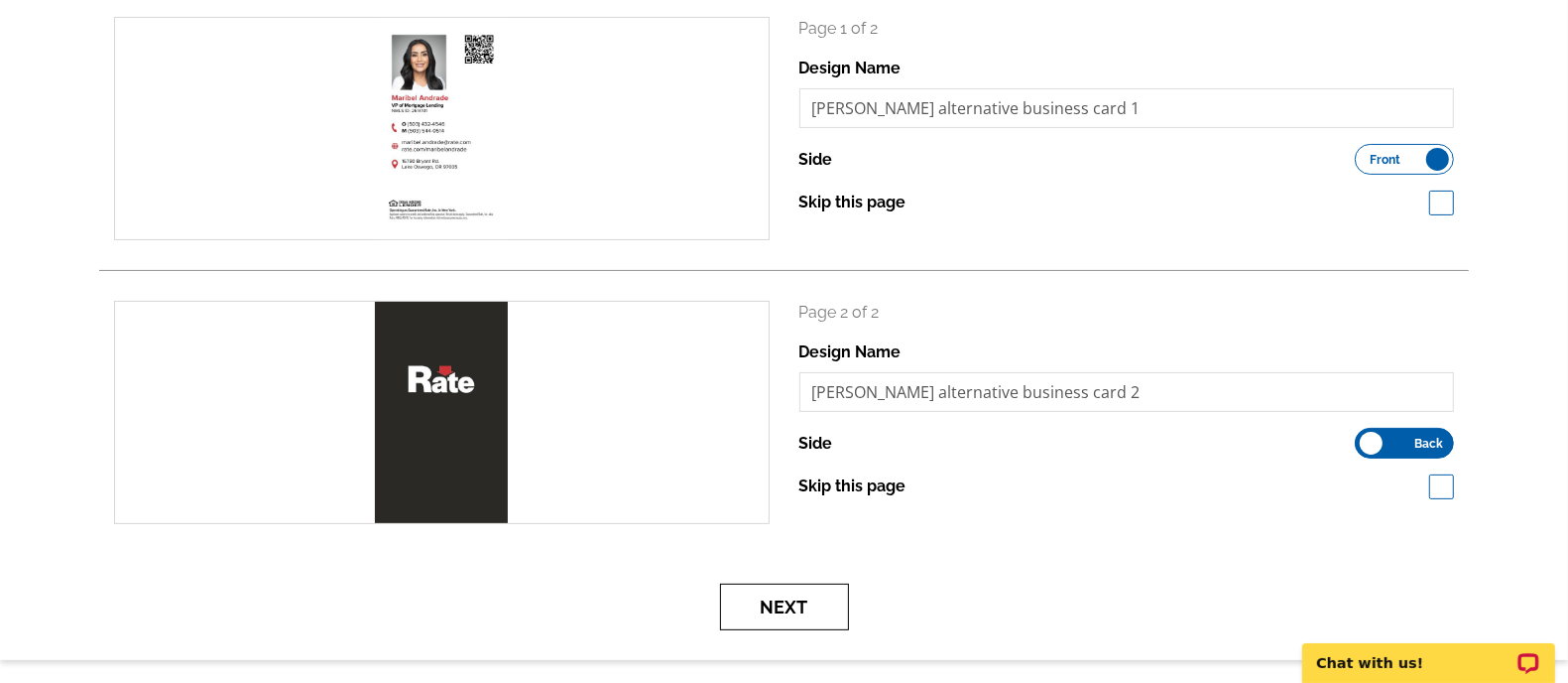
click at [785, 620] on button "Next" at bounding box center [785, 606] width 129 height 47
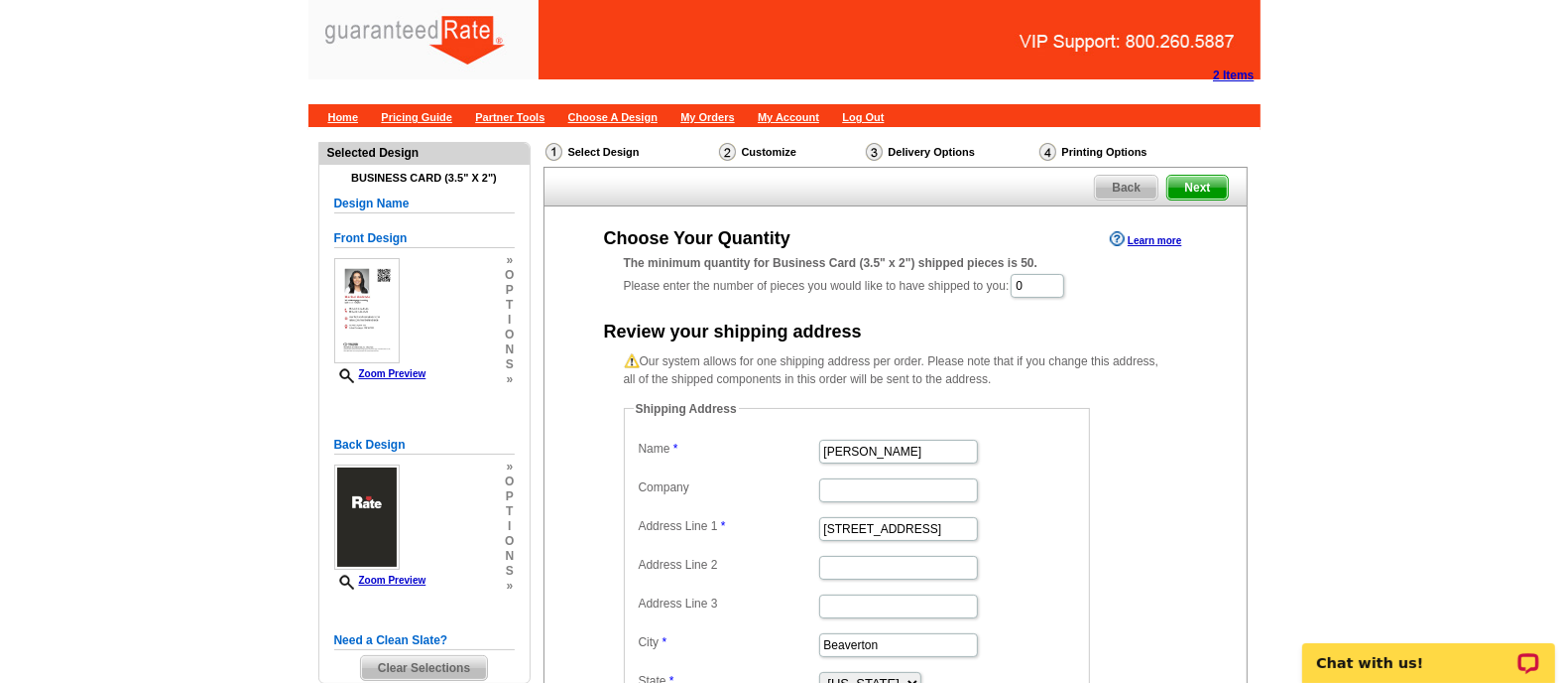
click at [1033, 302] on div "Choose Your Quantity Learn more The minimum quantity for Business Card (3.5" x …" at bounding box center [895, 494] width 623 height 535
click at [1024, 284] on input "0" at bounding box center [1037, 285] width 54 height 24
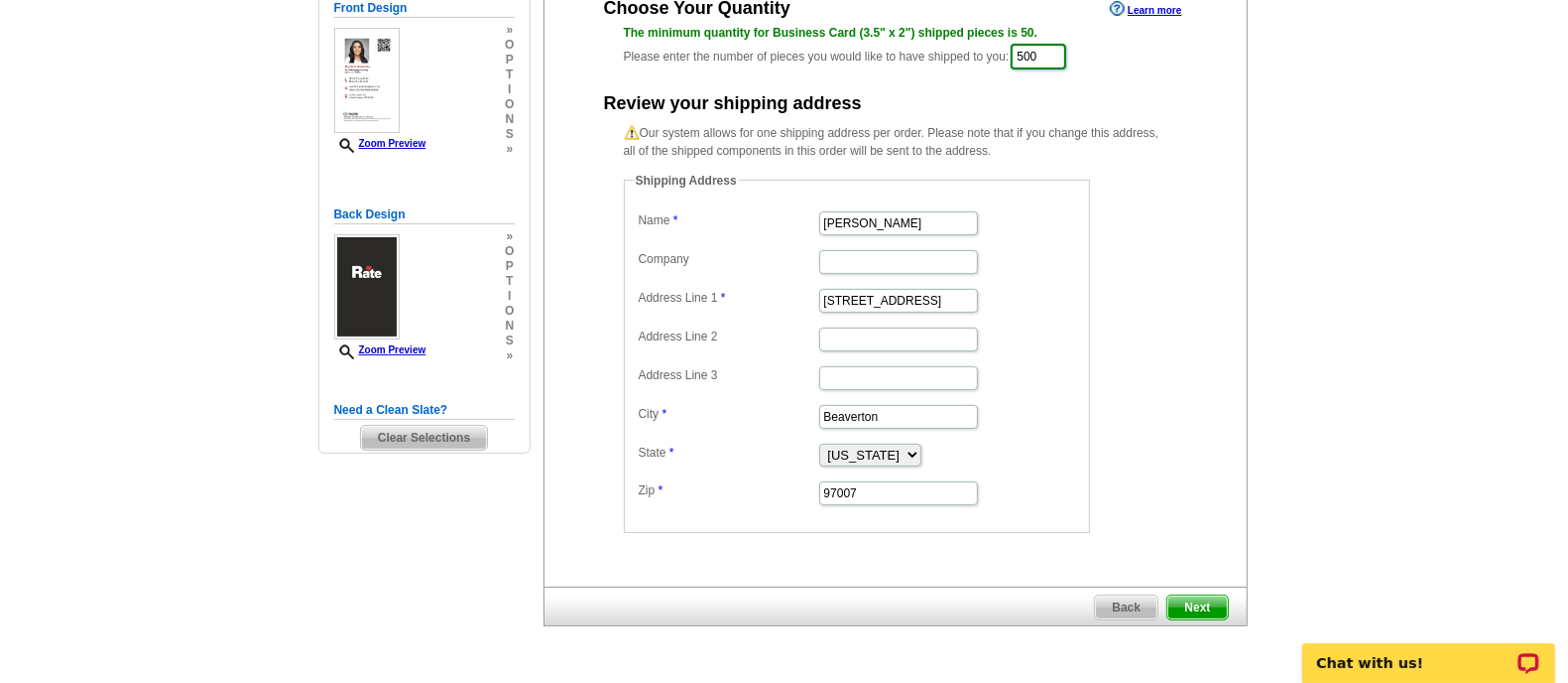
scroll to position [236, 0]
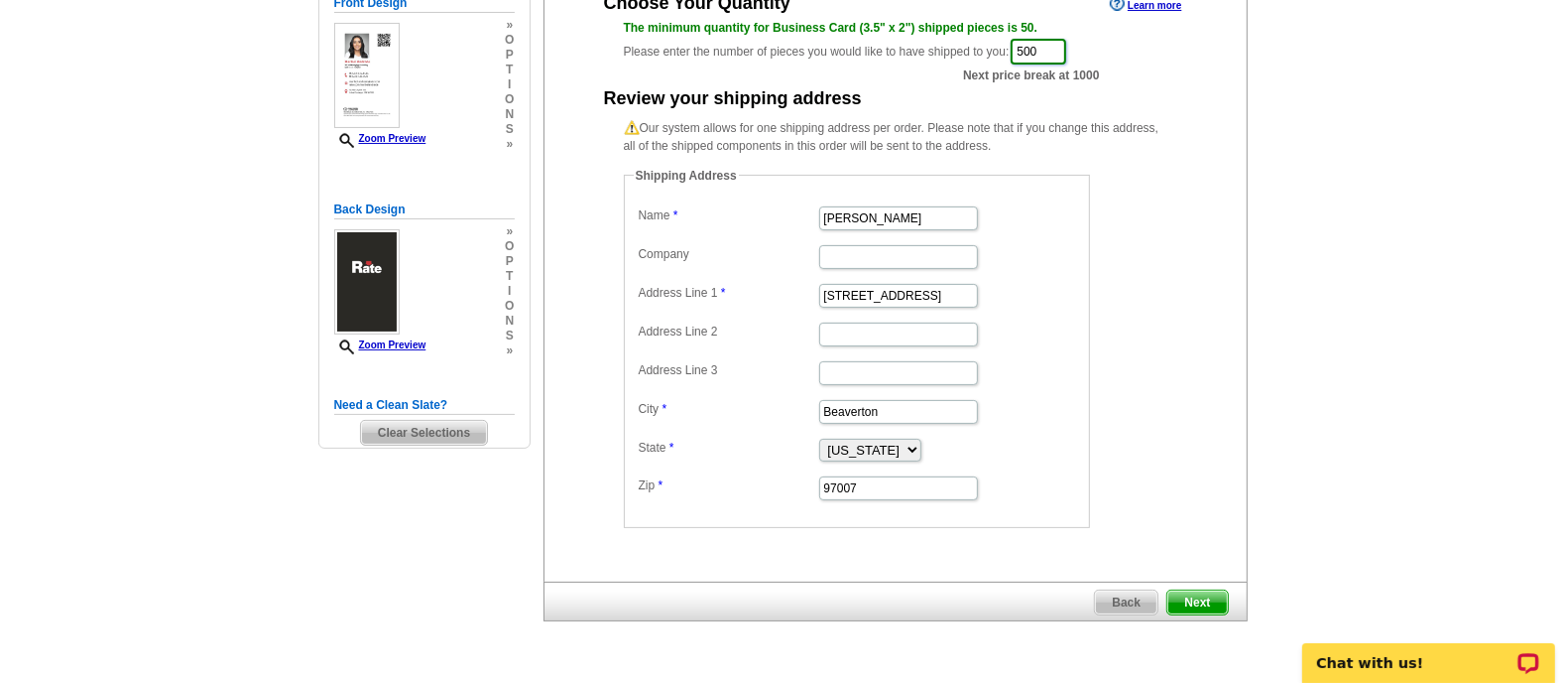
type input "500"
click at [1200, 598] on span "Next" at bounding box center [1197, 602] width 60 height 24
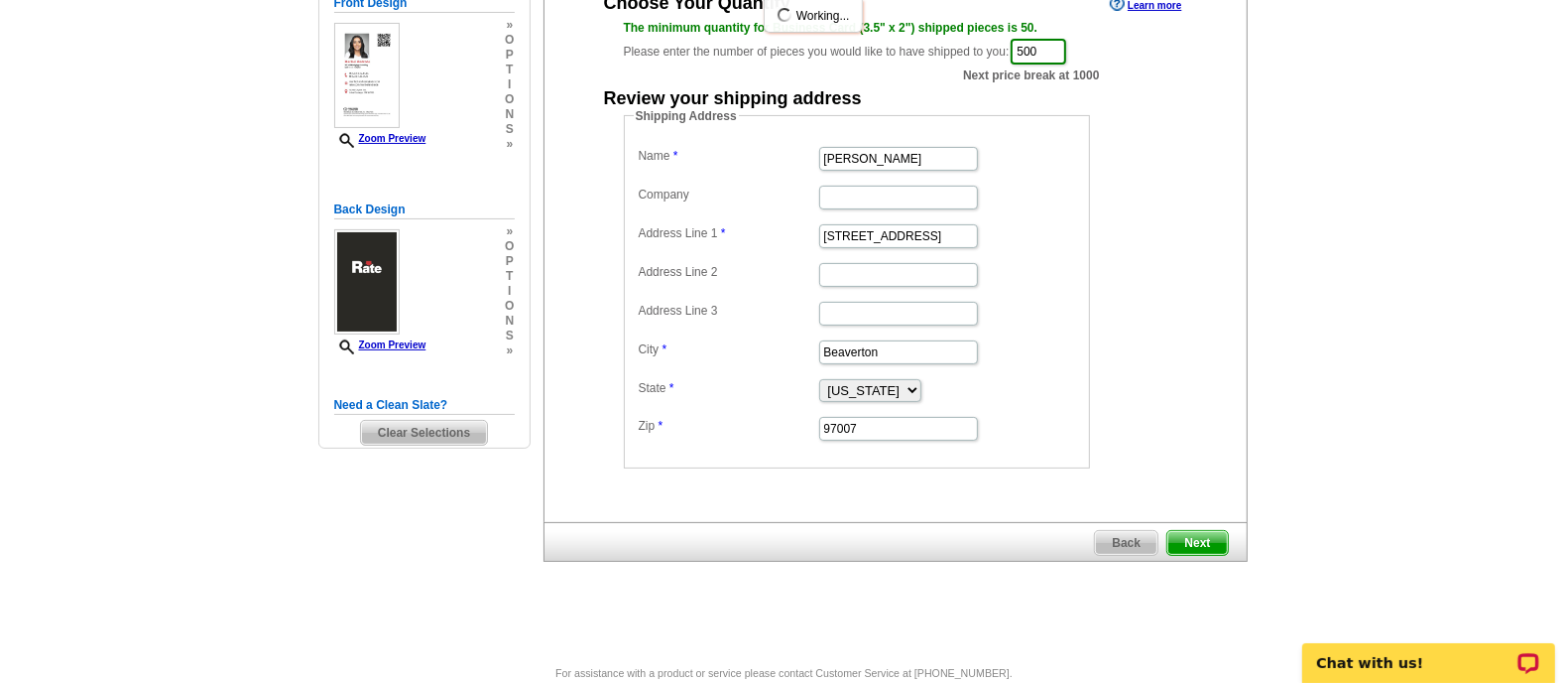
scroll to position [0, 0]
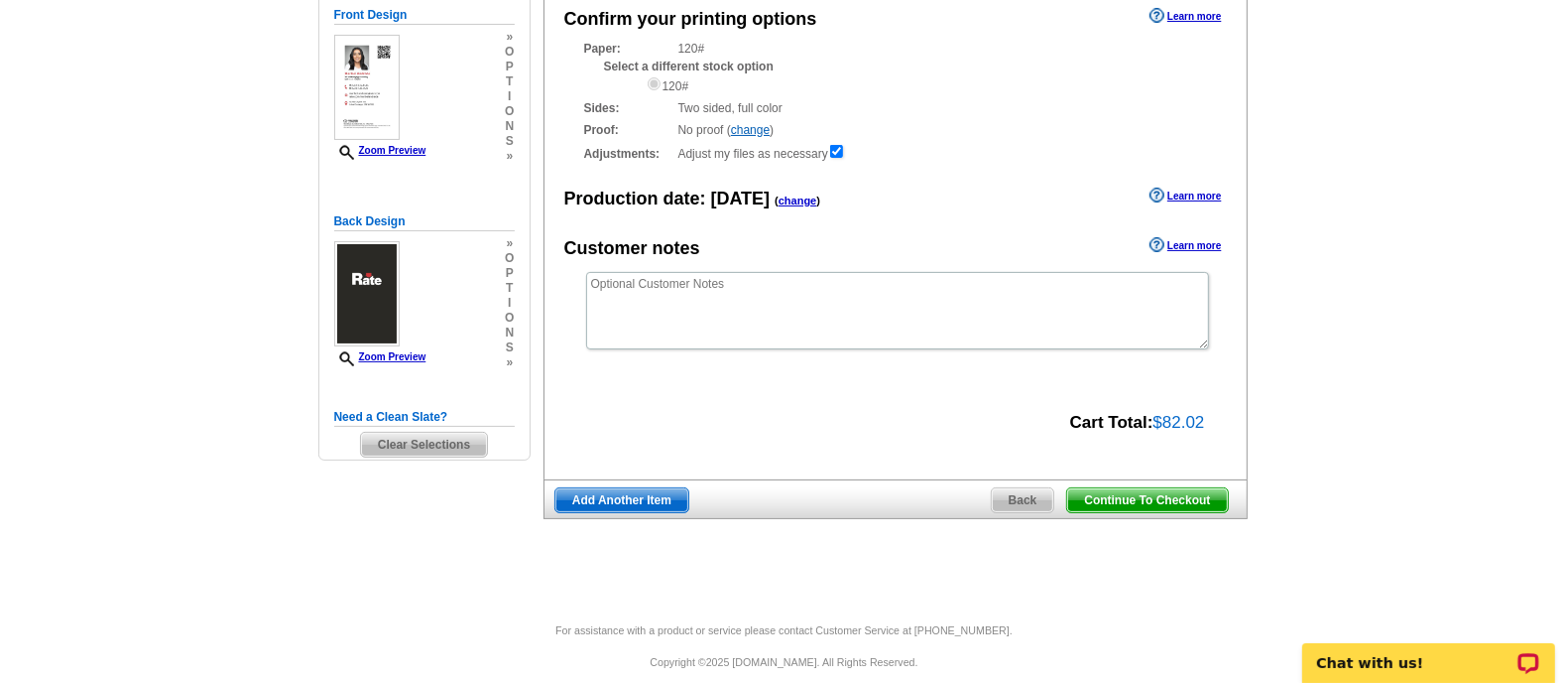
scroll to position [222, 0]
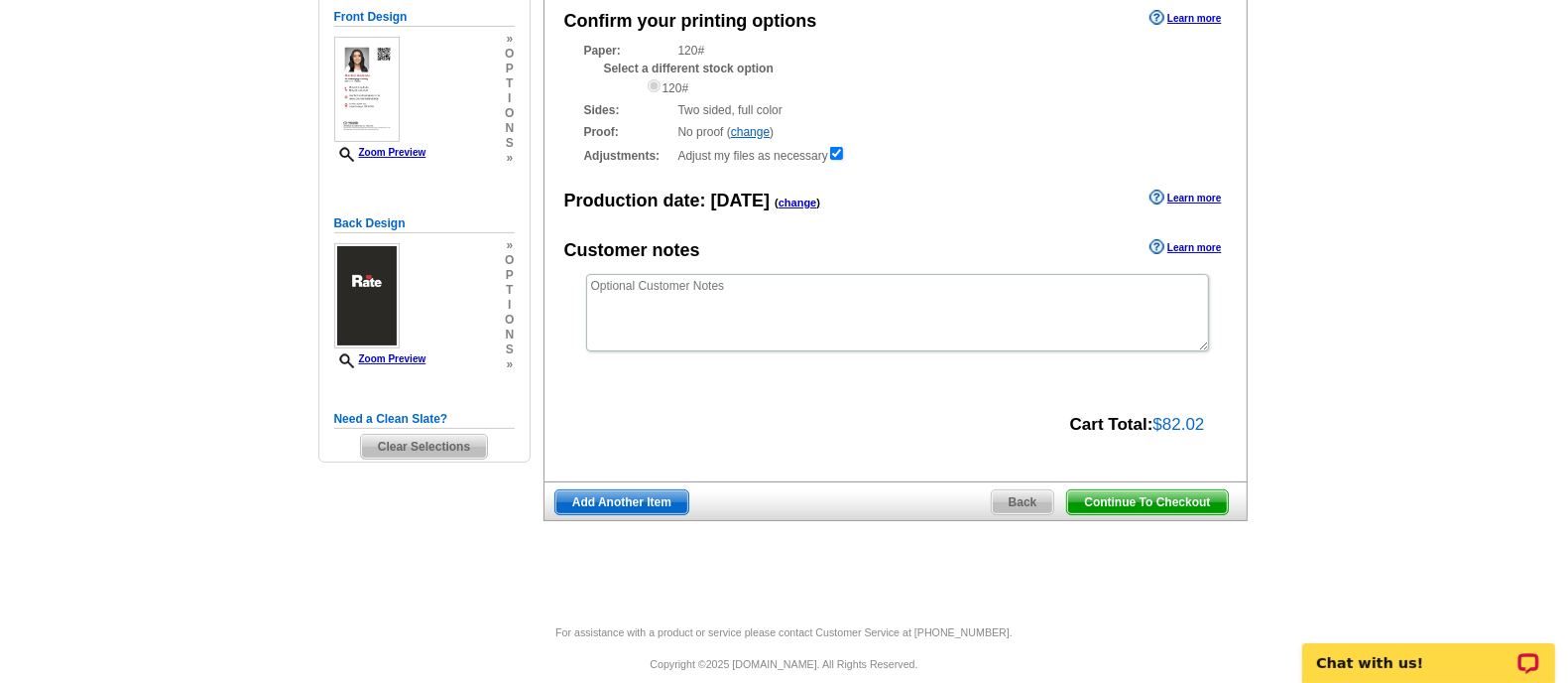
click at [1212, 491] on span "Continue To Checkout" at bounding box center [1147, 502] width 160 height 24
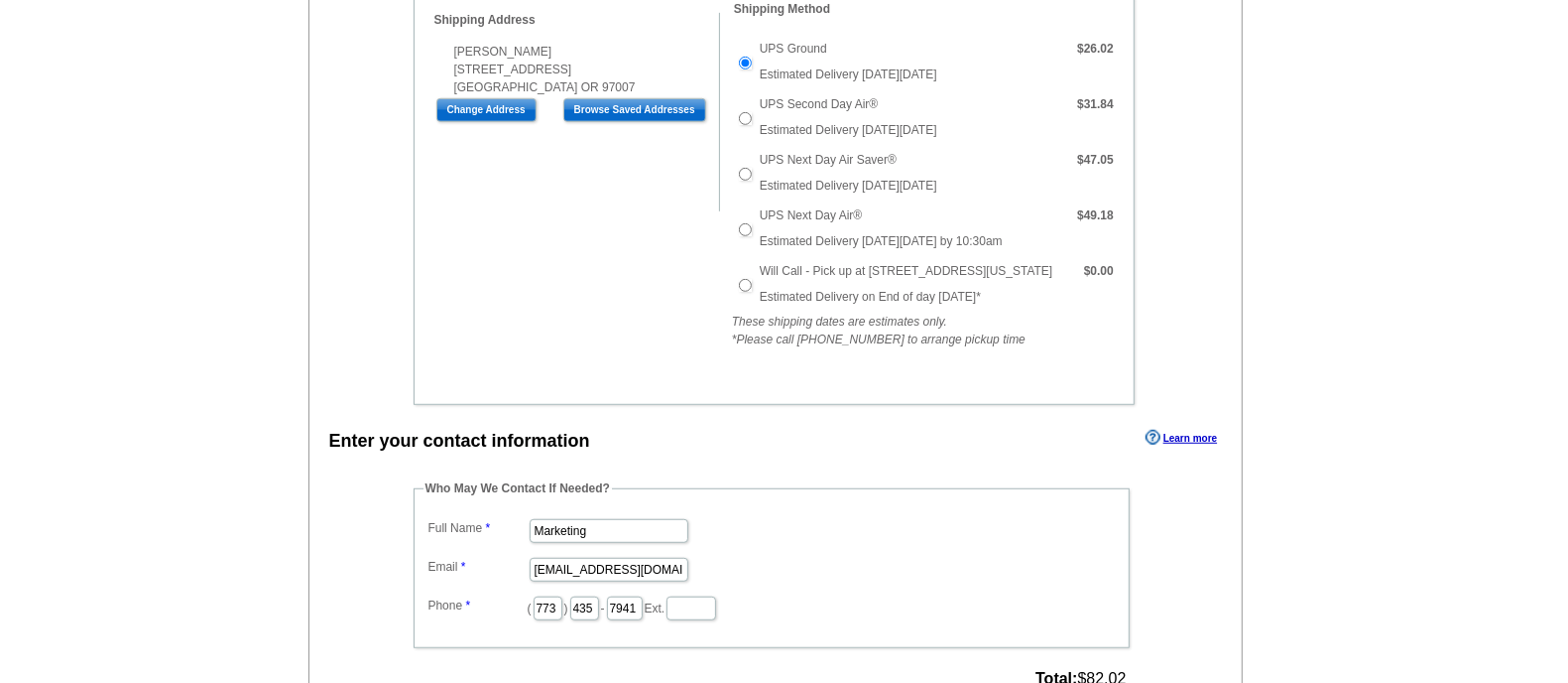
scroll to position [892, 0]
click at [574, 513] on dl "Full Name Marketing Email marketing@guaranteedrate.com Phone ( 773 ) 435 - 7941…" at bounding box center [771, 567] width 697 height 108
click at [564, 518] on input "Marketing" at bounding box center [609, 530] width 159 height 24
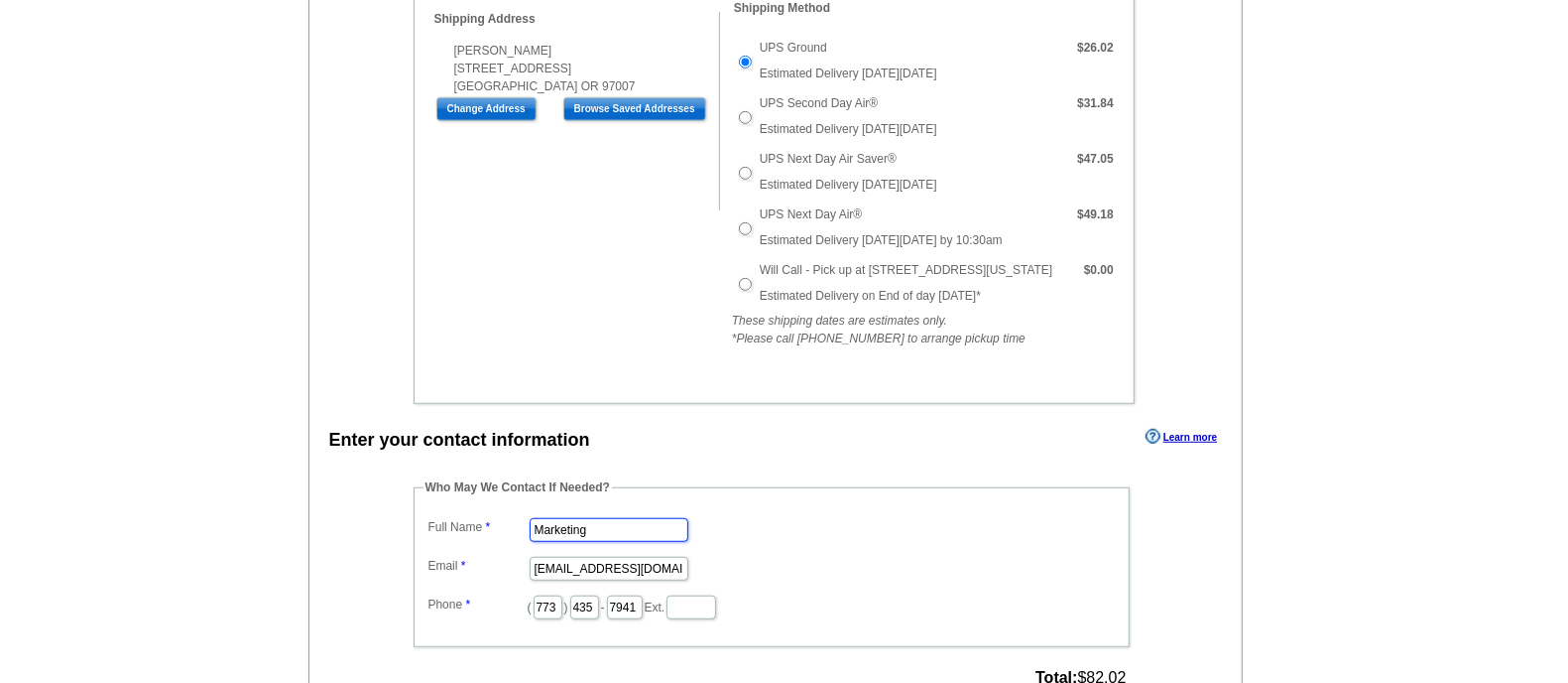
click at [564, 518] on input "Marketing" at bounding box center [609, 530] width 159 height 24
type input "[PERSON_NAME]"
click at [608, 557] on input "marketing@guaranteedrate.com" at bounding box center [609, 569] width 159 height 24
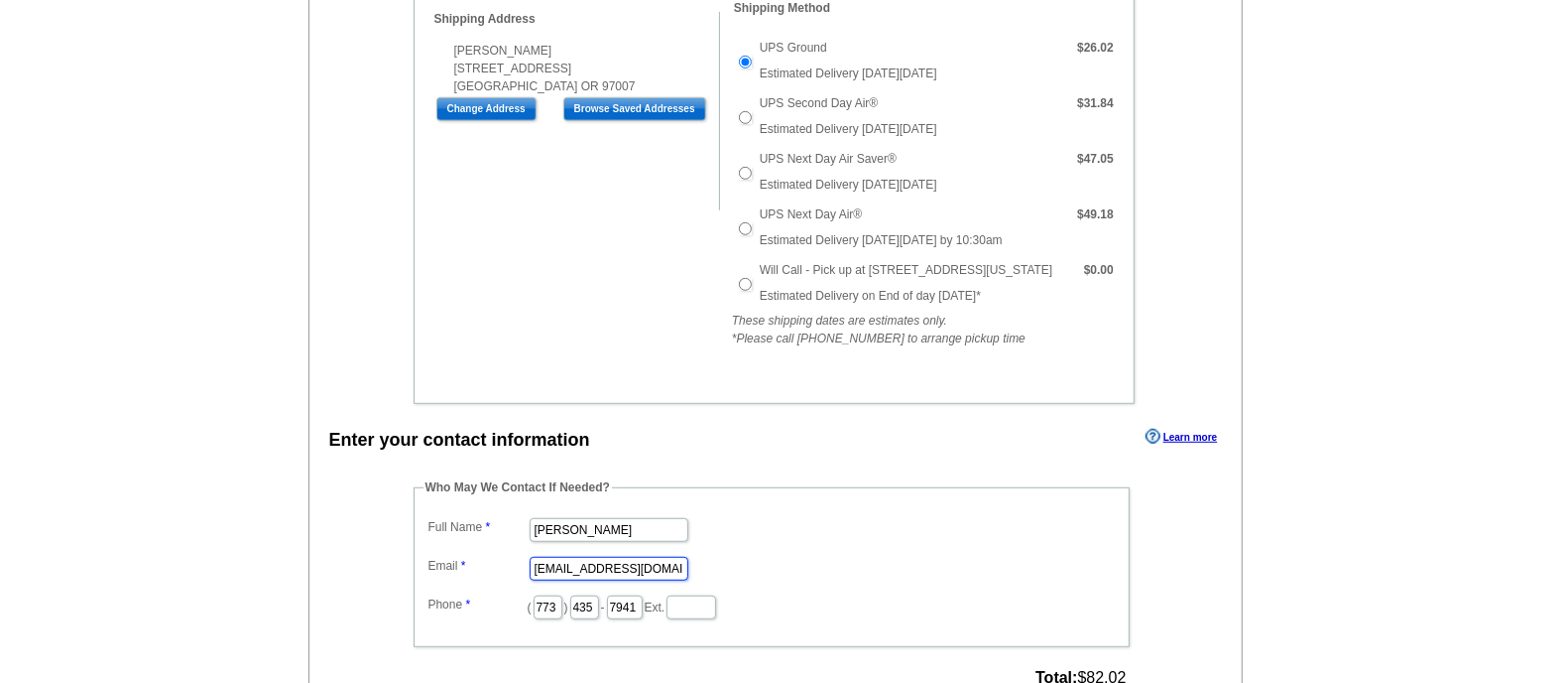
click at [608, 557] on input "marketing@guaranteedrate.com" at bounding box center [609, 569] width 159 height 24
type input "[EMAIL_ADDRESS][PERSON_NAME][DOMAIN_NAME]"
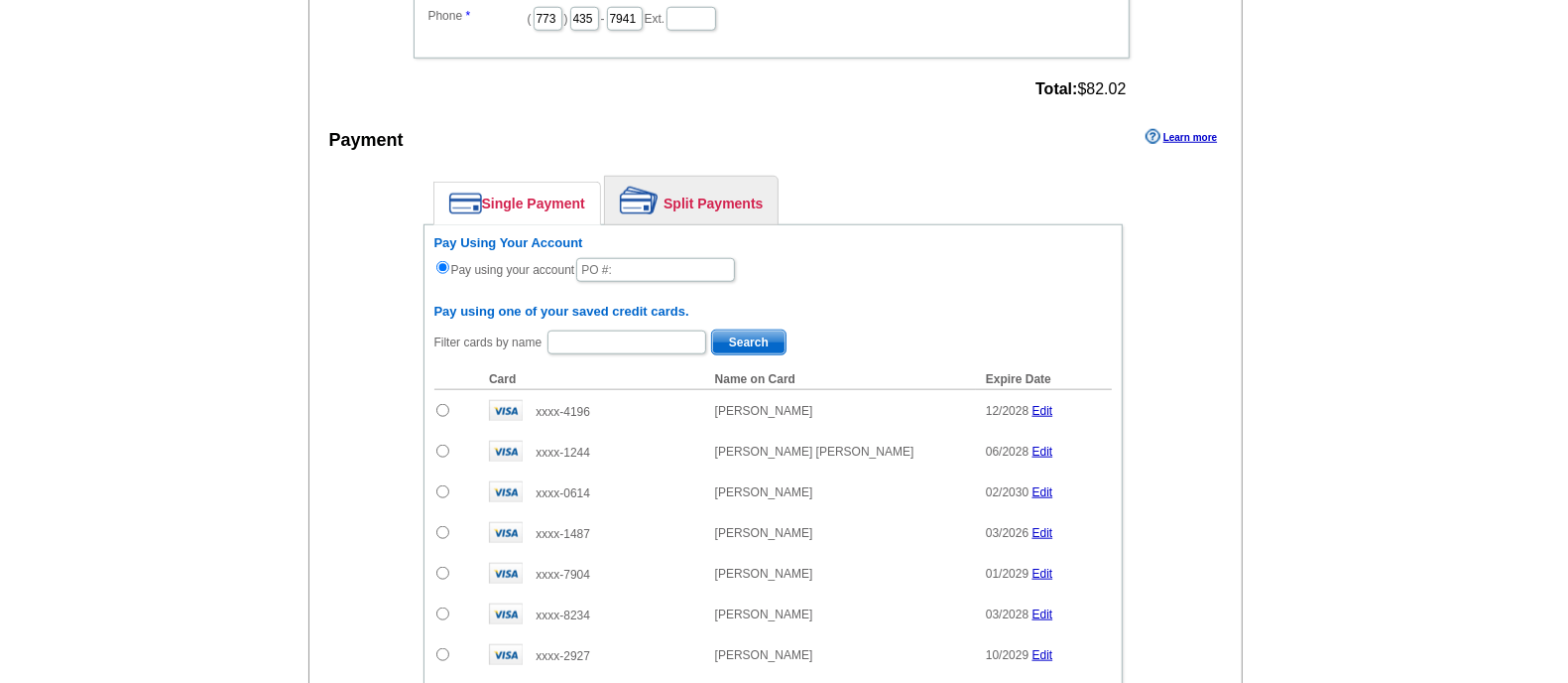
scroll to position [1484, 0]
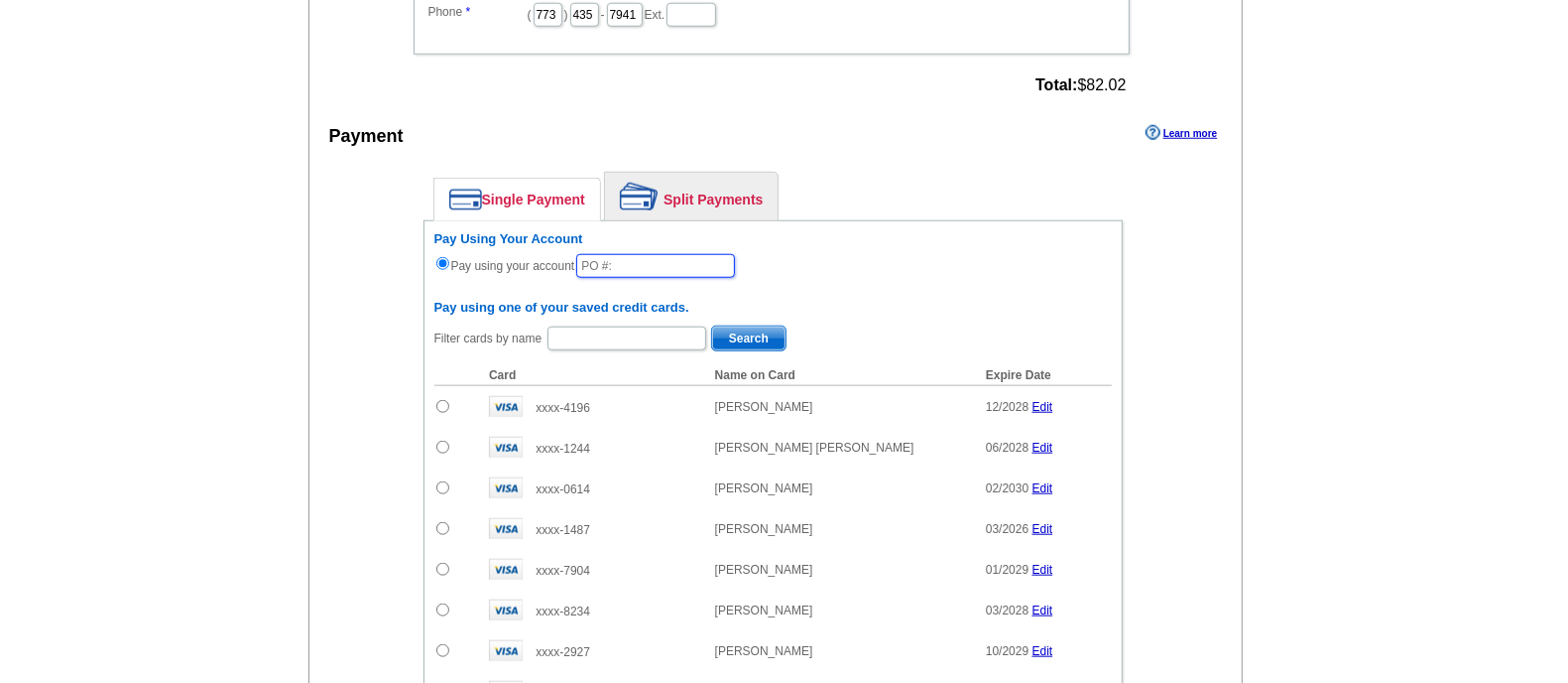
click at [657, 255] on input "text" at bounding box center [656, 266] width 159 height 24
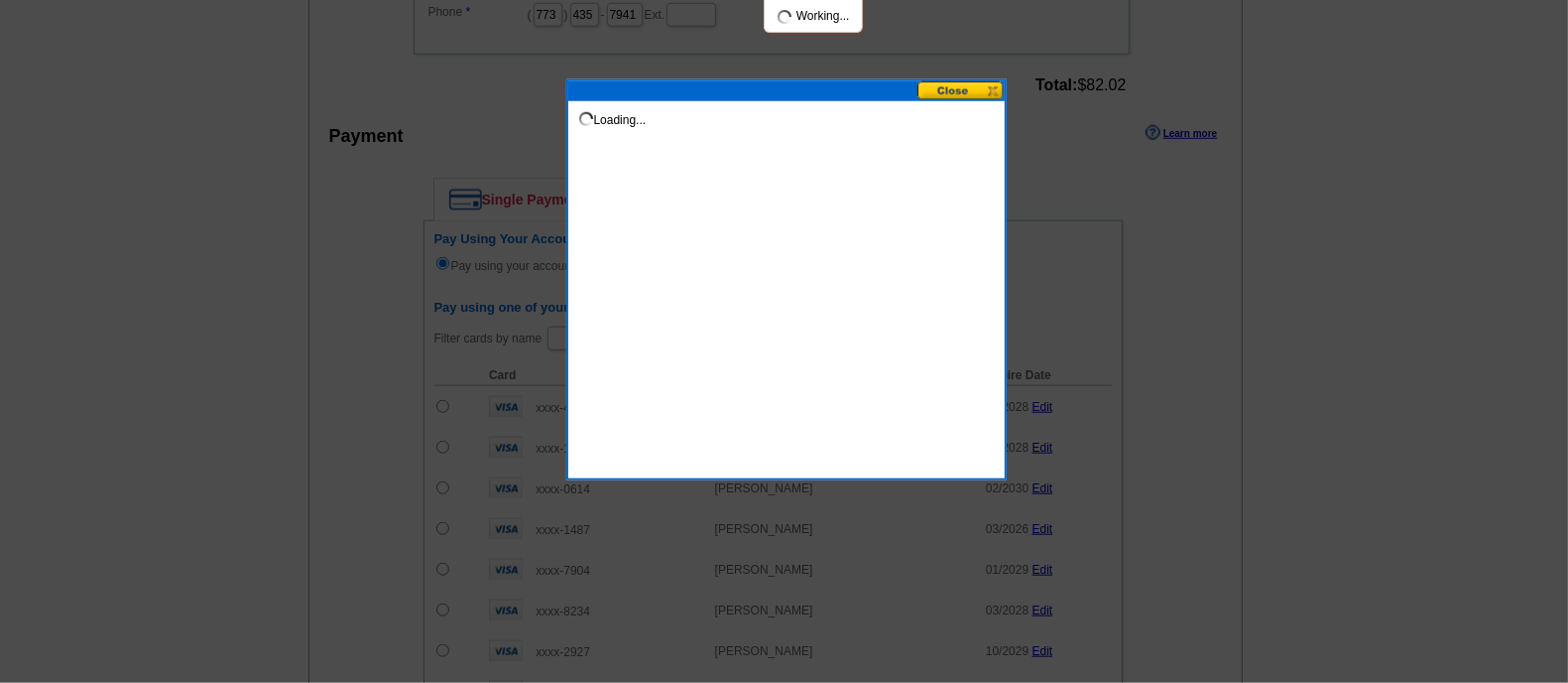
type input "82025_700_MS"
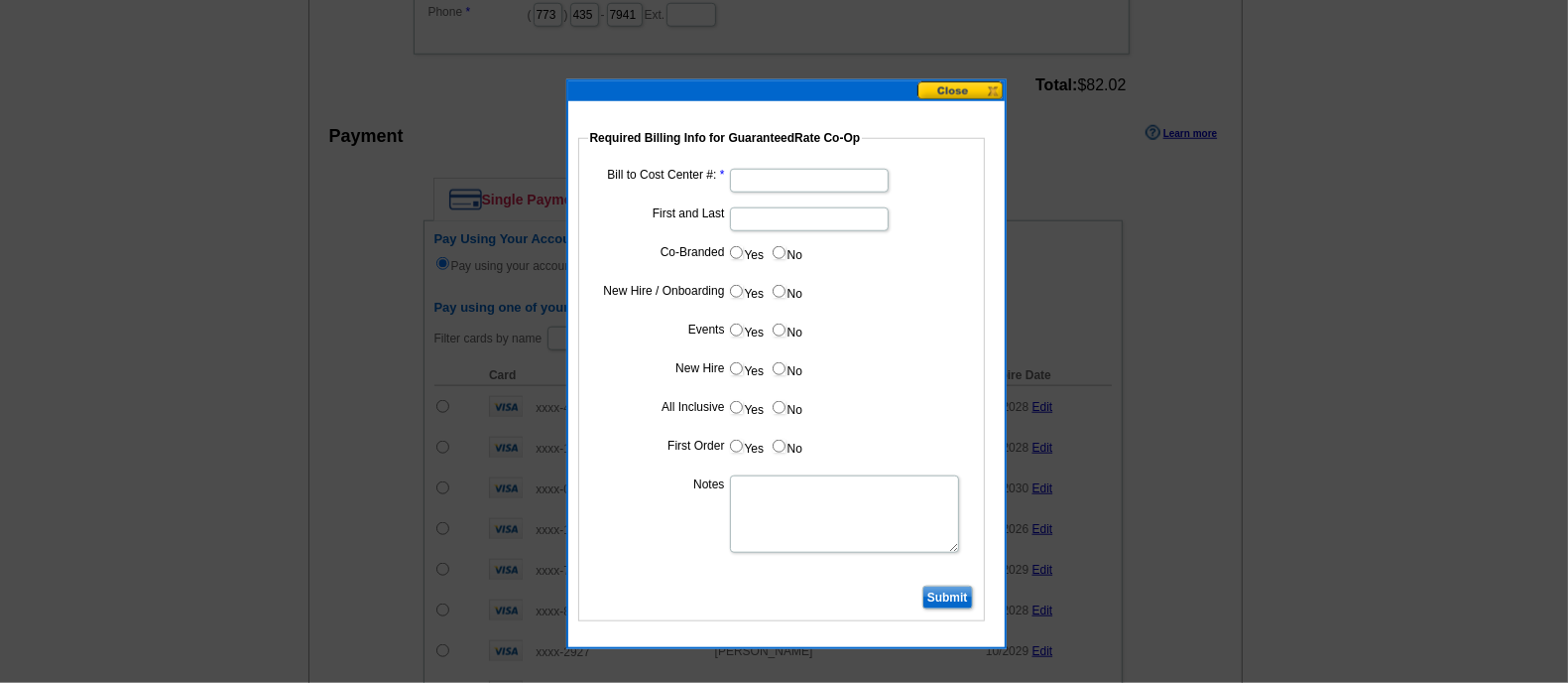
click at [819, 171] on input "Bill to Cost Center #:" at bounding box center [810, 181] width 159 height 24
type input "1926"
type input "[PERSON_NAME]"
click at [791, 244] on label "No" at bounding box center [787, 253] width 32 height 23
click at [786, 247] on input "No" at bounding box center [779, 253] width 13 height 13
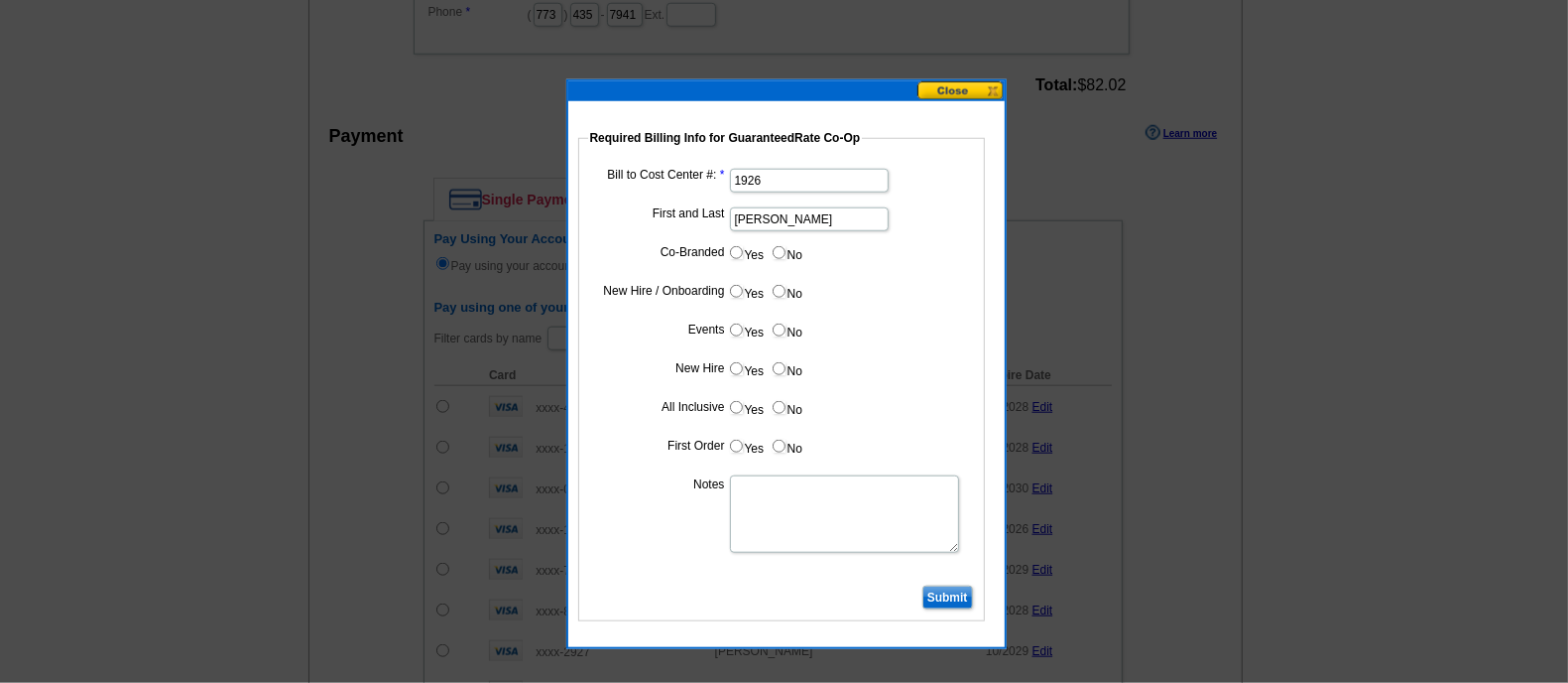
radio input "true"
click at [750, 286] on label "Yes" at bounding box center [746, 290] width 37 height 23
click at [743, 286] on input "Yes" at bounding box center [736, 290] width 13 height 13
radio input "true"
click at [784, 326] on input "No" at bounding box center [779, 329] width 13 height 13
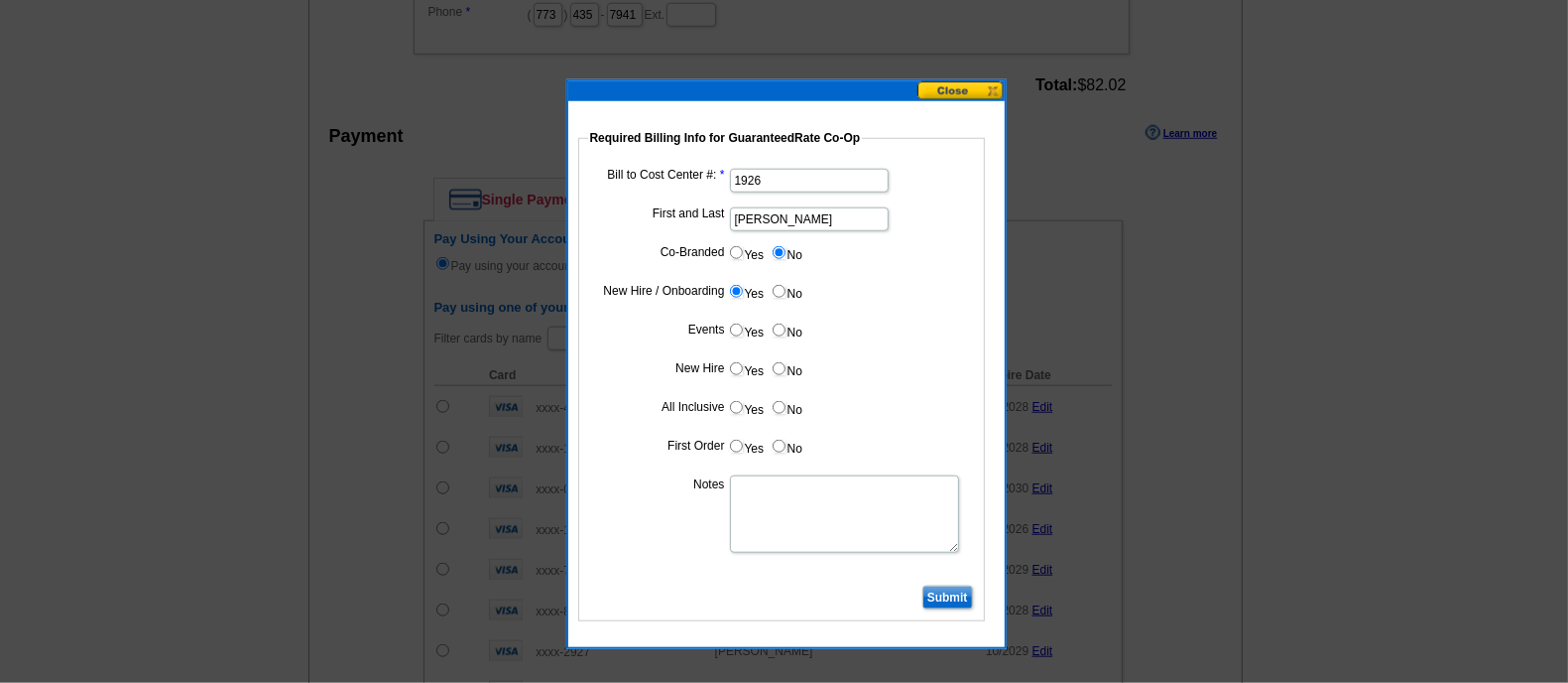
radio input "true"
click at [730, 372] on input "Yes" at bounding box center [736, 368] width 13 height 13
radio input "true"
click at [786, 409] on label "No" at bounding box center [787, 407] width 32 height 23
click at [786, 409] on input "No" at bounding box center [779, 407] width 13 height 13
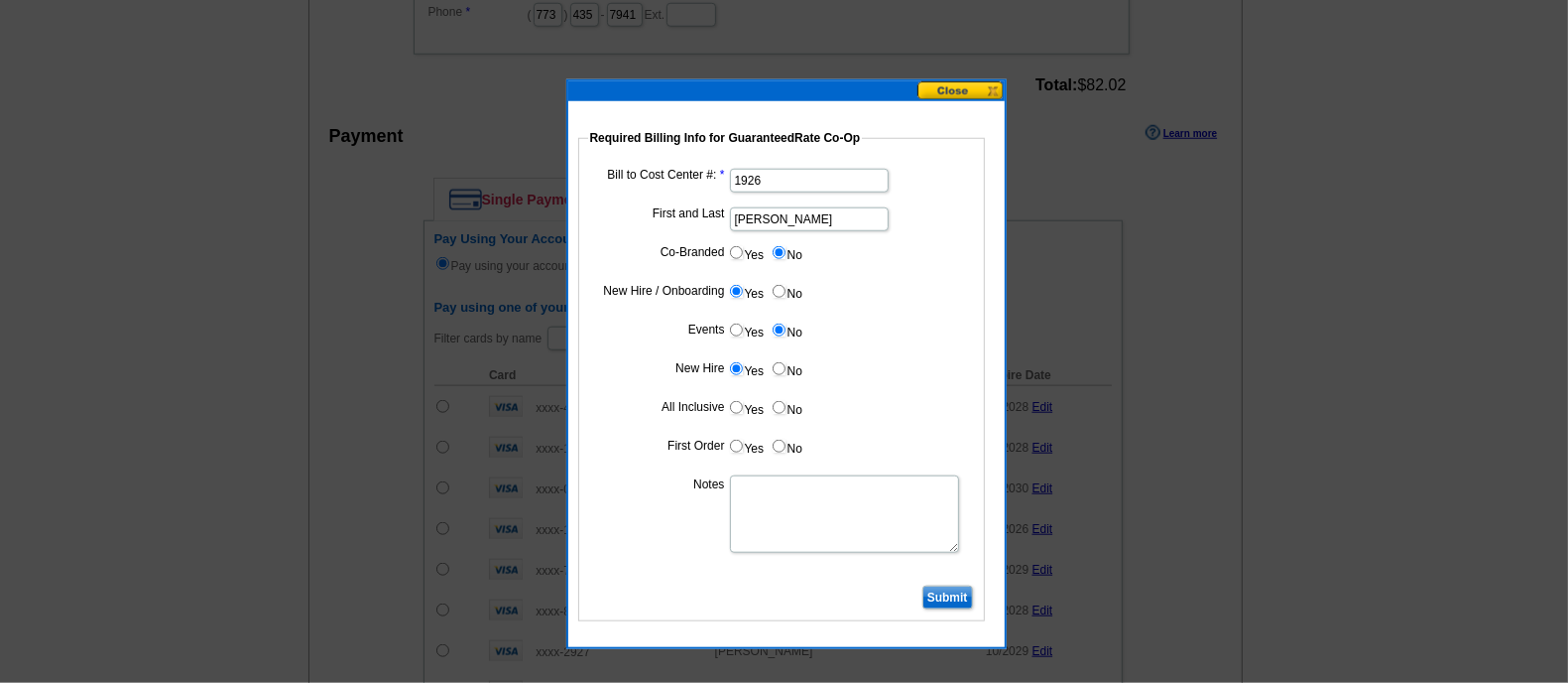
radio input "true"
click at [745, 449] on label "Yes" at bounding box center [746, 445] width 37 height 23
click at [743, 449] on input "Yes" at bounding box center [736, 445] width 13 height 13
radio input "true"
click at [774, 492] on textarea "Notes" at bounding box center [845, 514] width 230 height 78
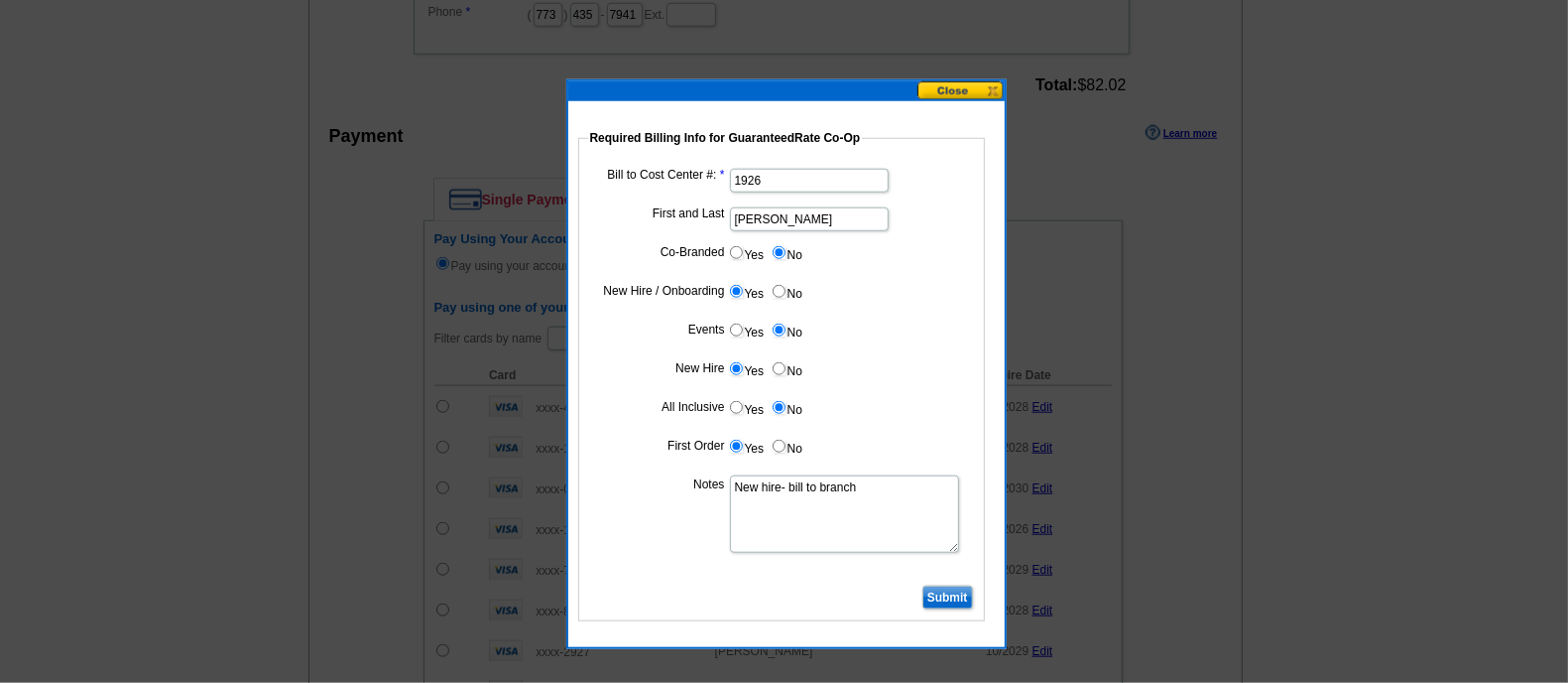
type textarea "New hire- bill to branch"
click at [936, 605] on input "Submit" at bounding box center [947, 598] width 51 height 24
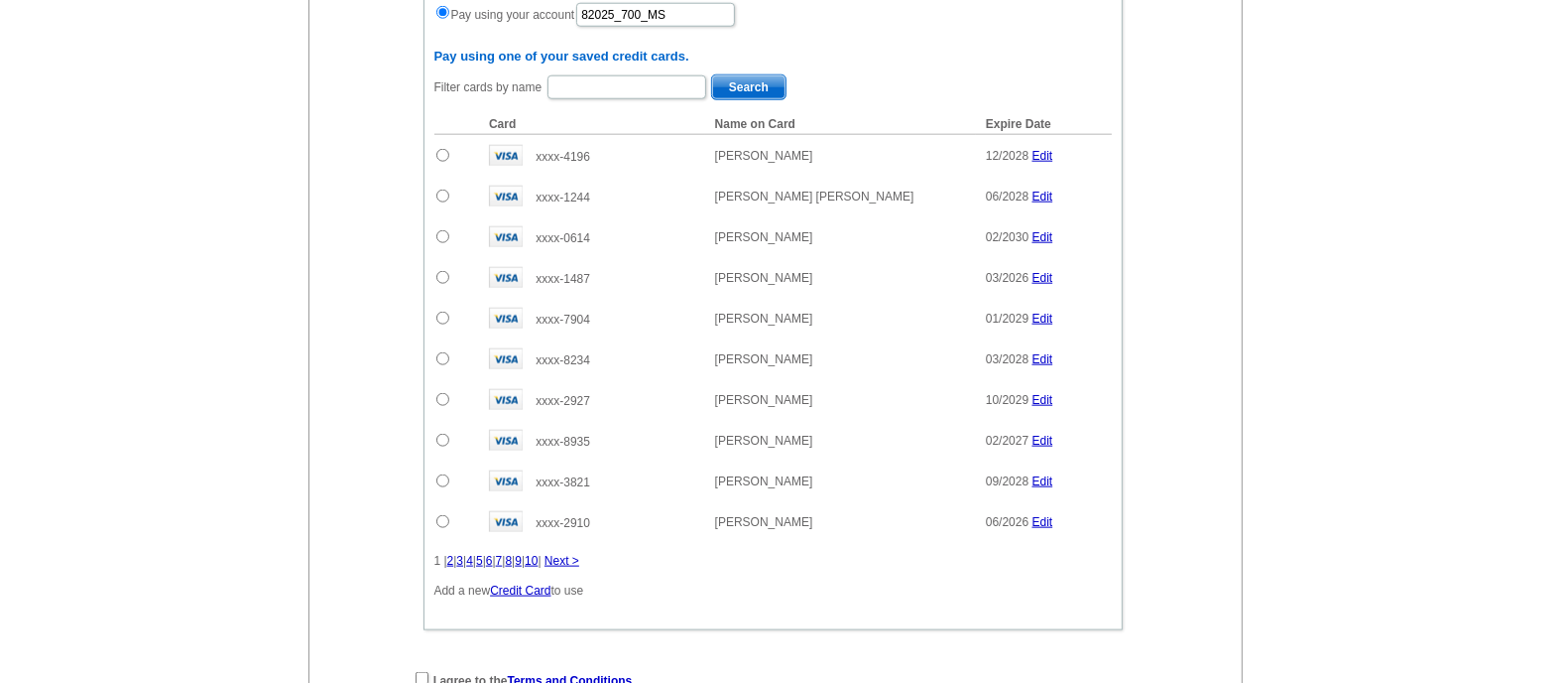
scroll to position [1739, 0]
click at [419, 669] on input "checkbox" at bounding box center [421, 675] width 13 height 13
checkbox input "true"
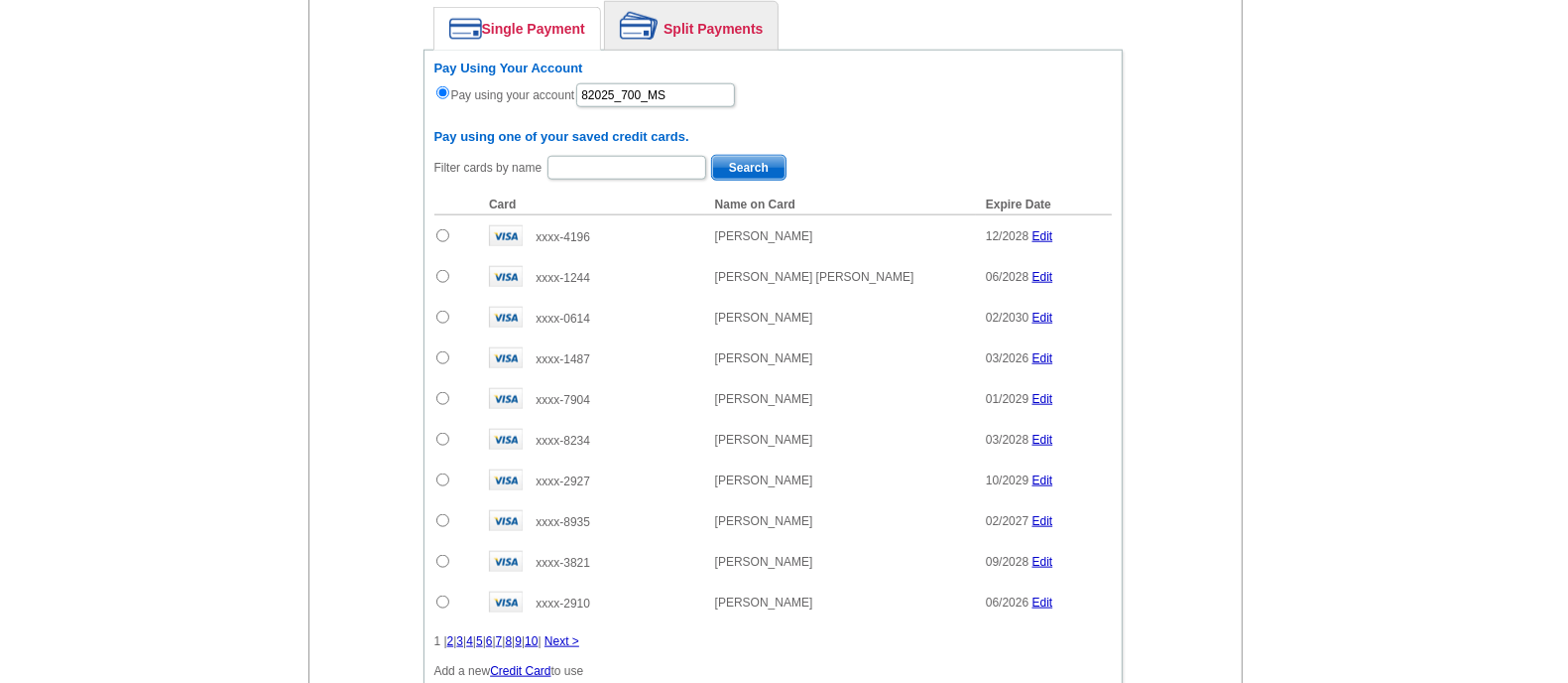
scroll to position [1949, 0]
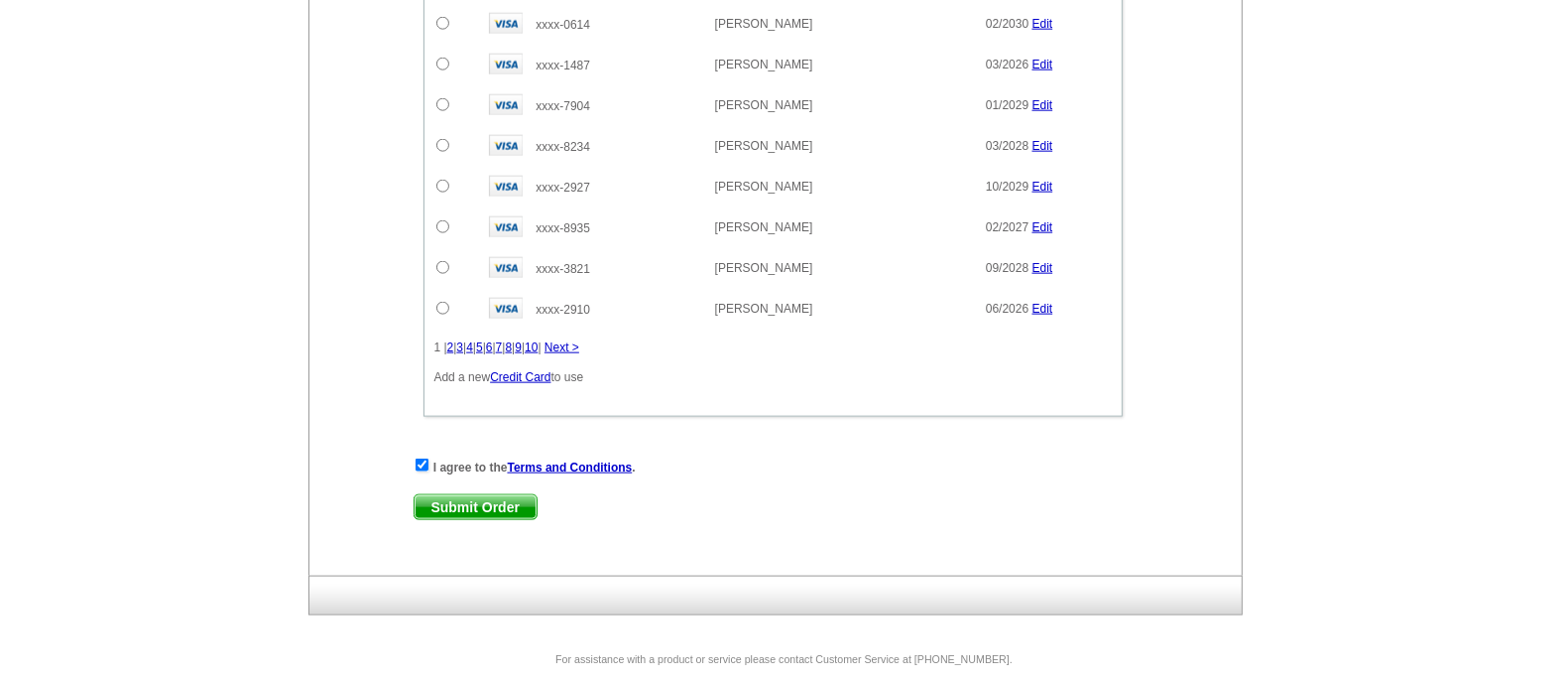
click at [472, 495] on span "Submit Order" at bounding box center [475, 507] width 122 height 24
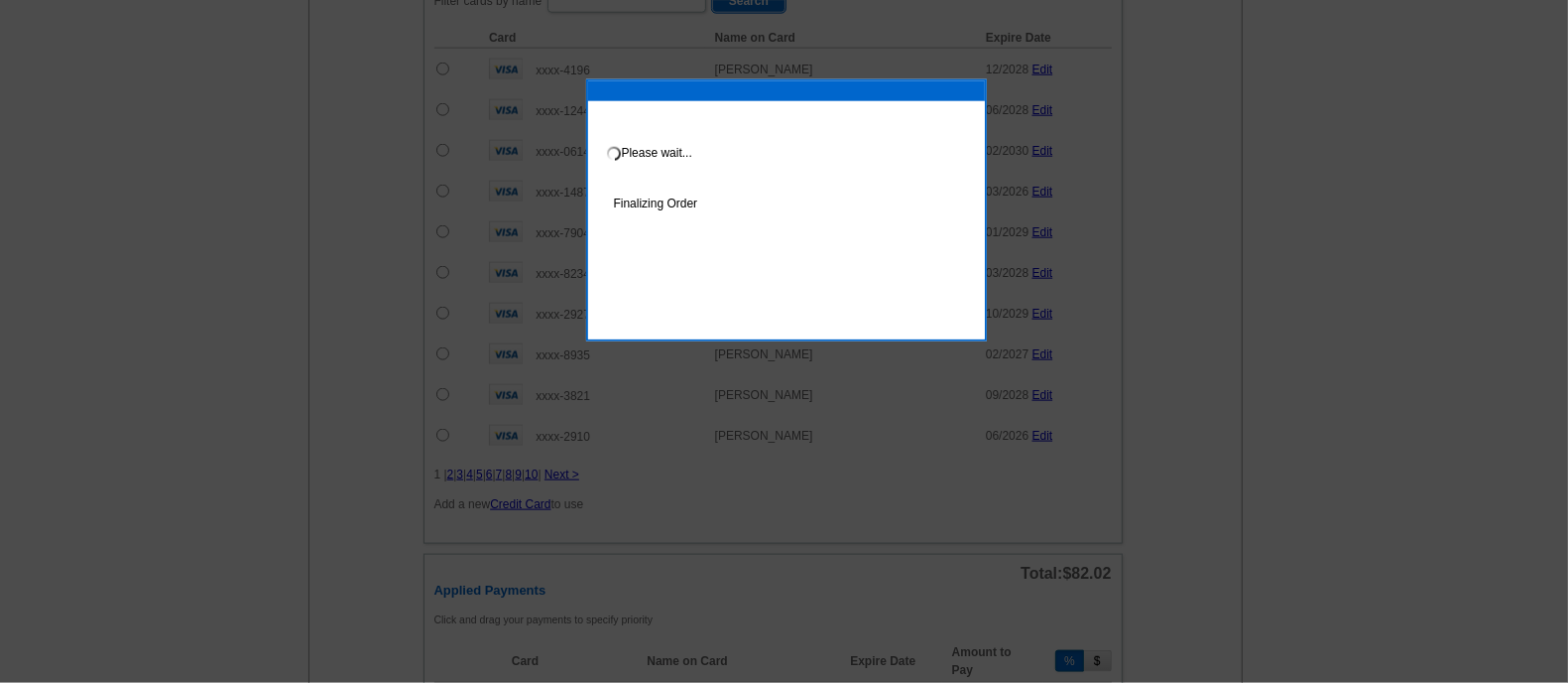
scroll to position [2049, 0]
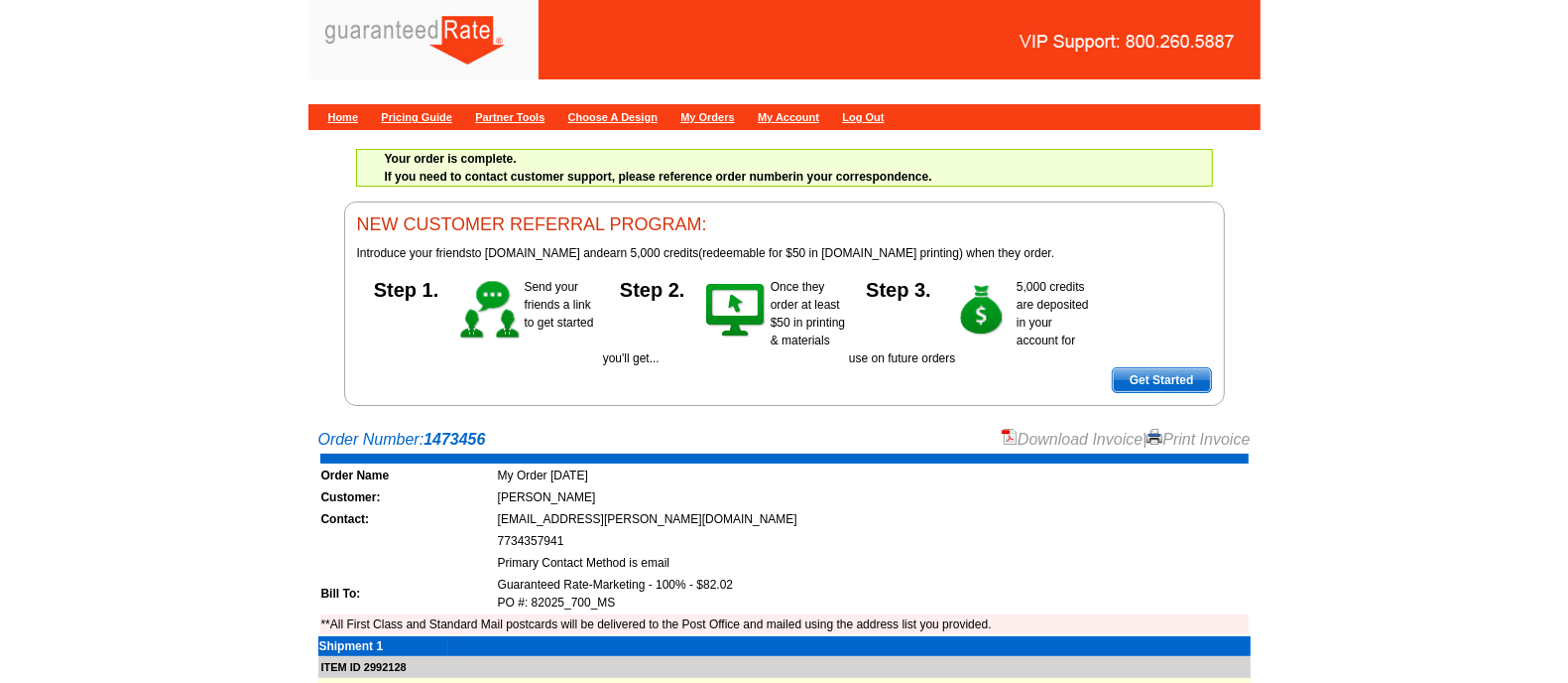
click at [1014, 431] on link "Download Invoice" at bounding box center [1072, 438] width 141 height 17
